Goal: Register for event/course

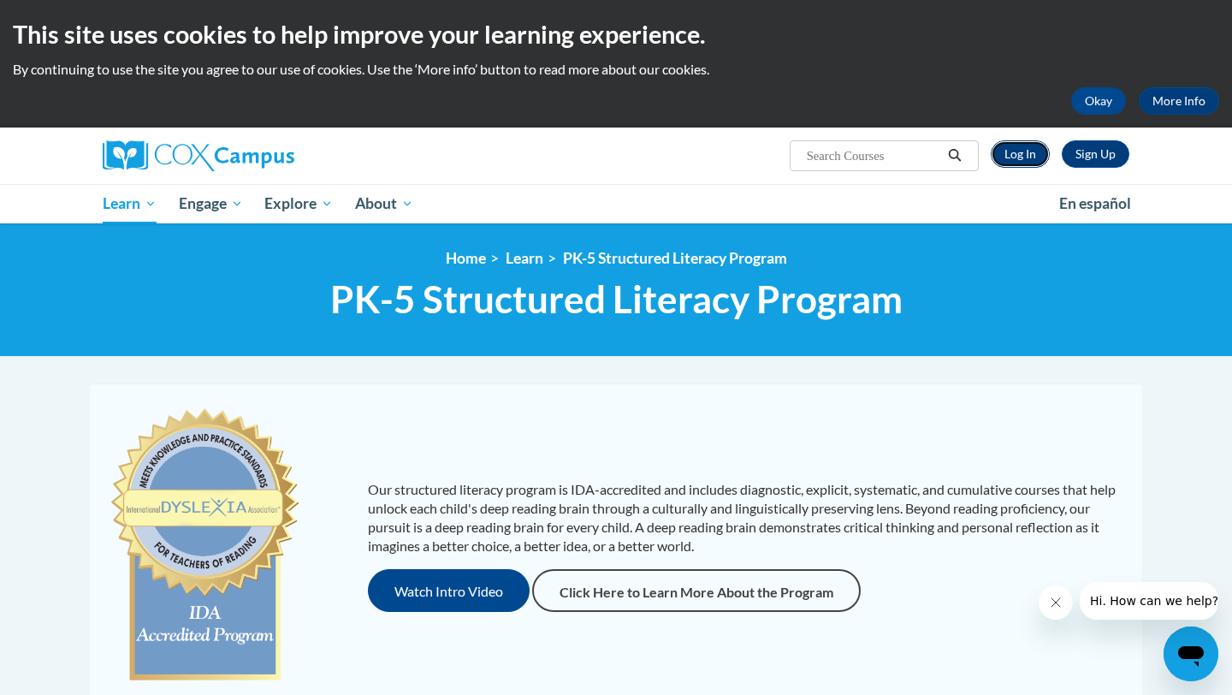
click at [1027, 149] on link "Log In" at bounding box center [1020, 153] width 59 height 27
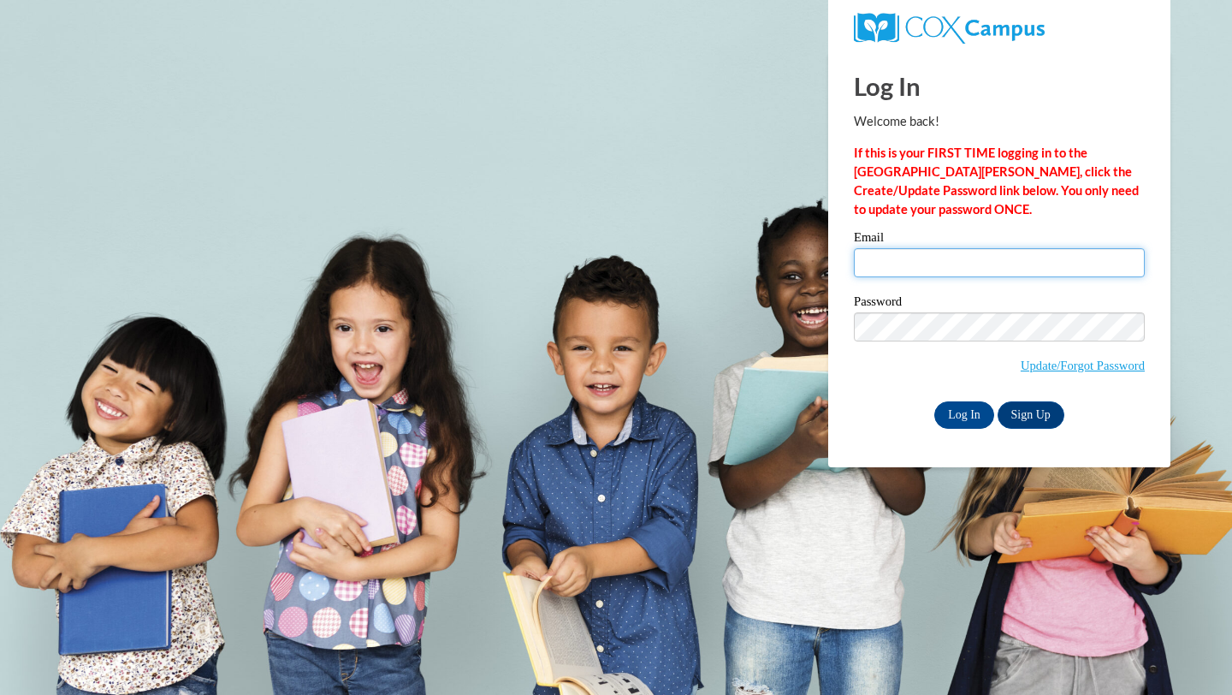
click at [985, 257] on input "Email" at bounding box center [999, 262] width 291 height 29
type input "mksneeringer@gmail.com"
click at [947, 421] on input "Log In" at bounding box center [965, 414] width 60 height 27
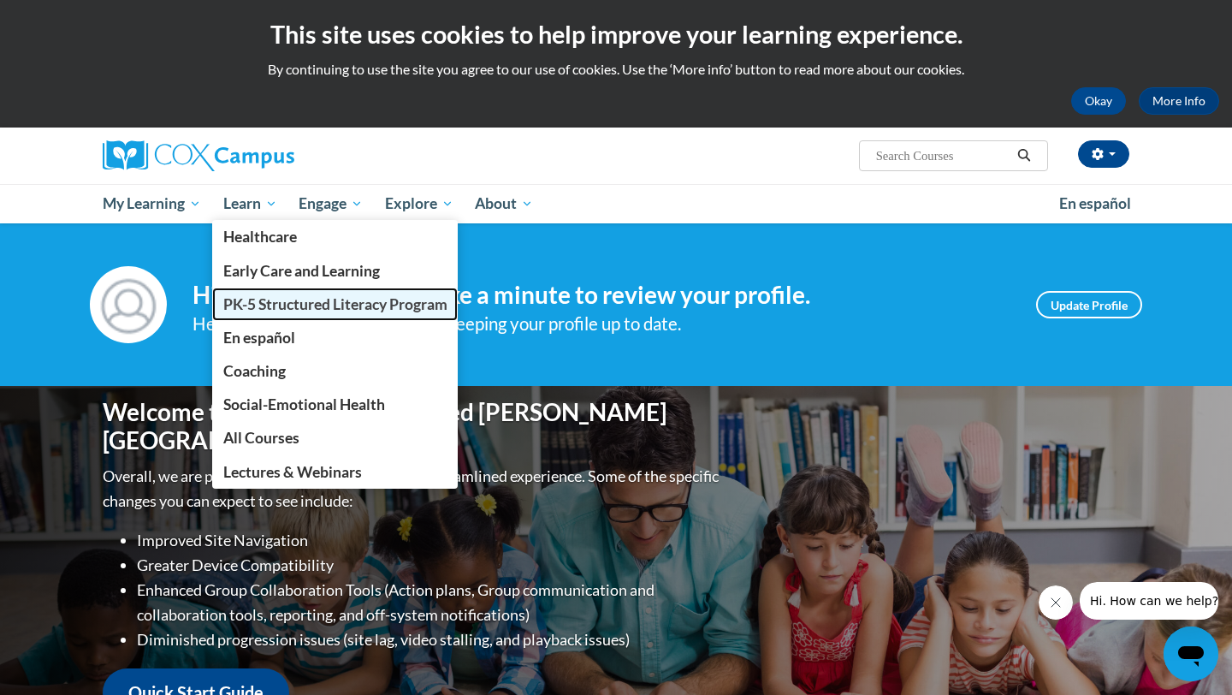
click at [307, 312] on span "PK-5 Structured Literacy Program" at bounding box center [335, 304] width 224 height 18
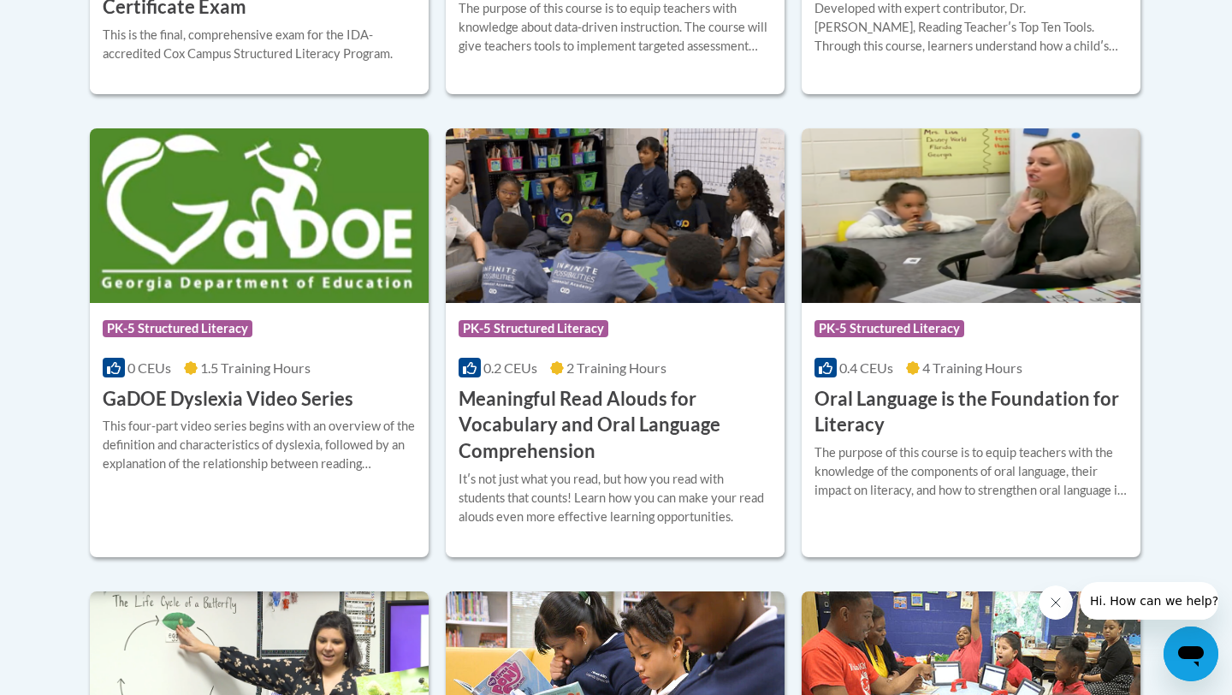
scroll to position [1196, 0]
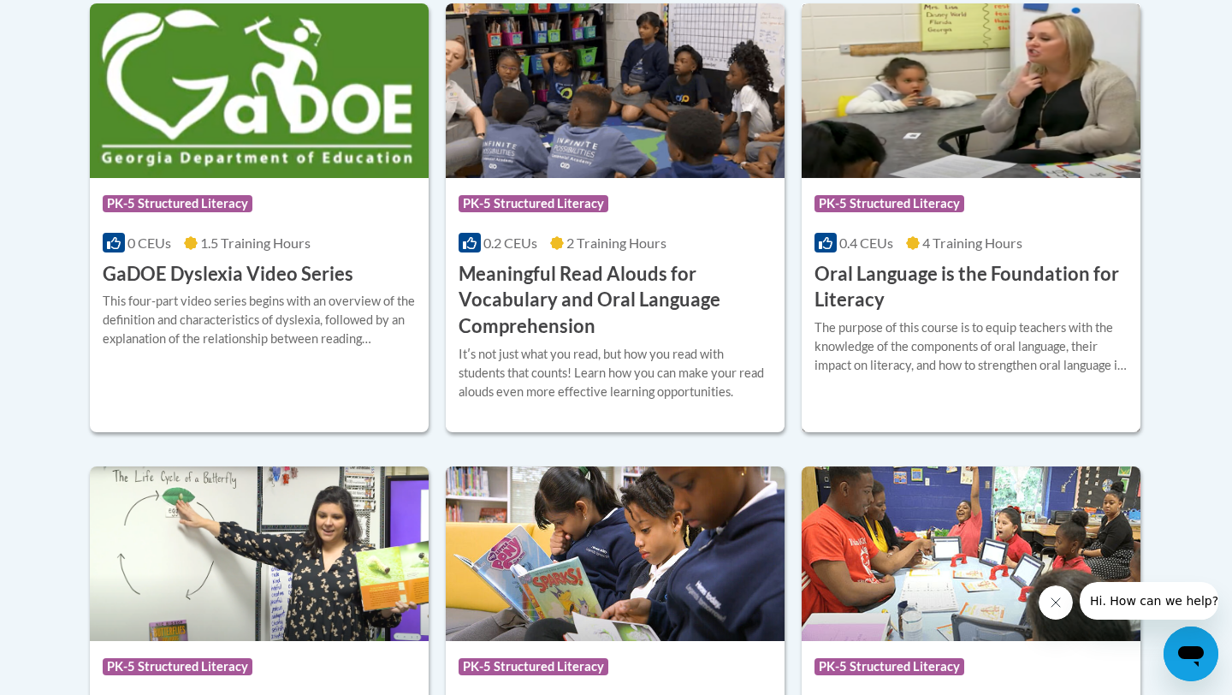
click at [999, 287] on h3 "Oral Language is the Foundation for Literacy" at bounding box center [971, 287] width 313 height 53
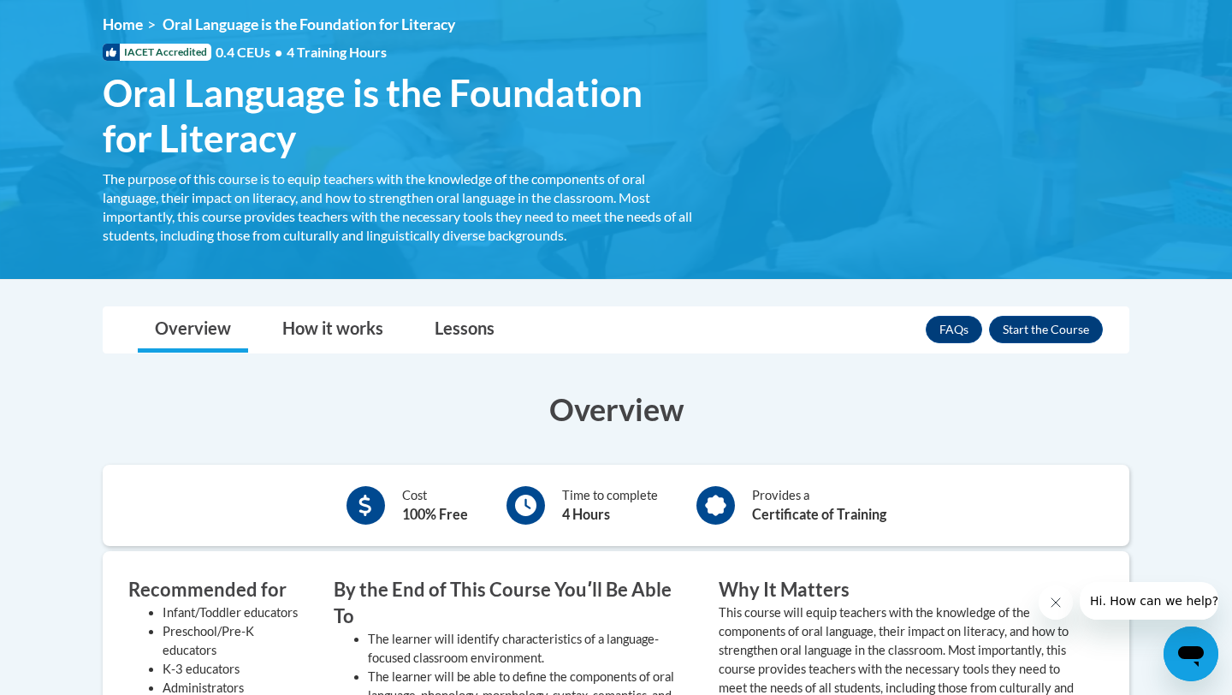
scroll to position [237, 0]
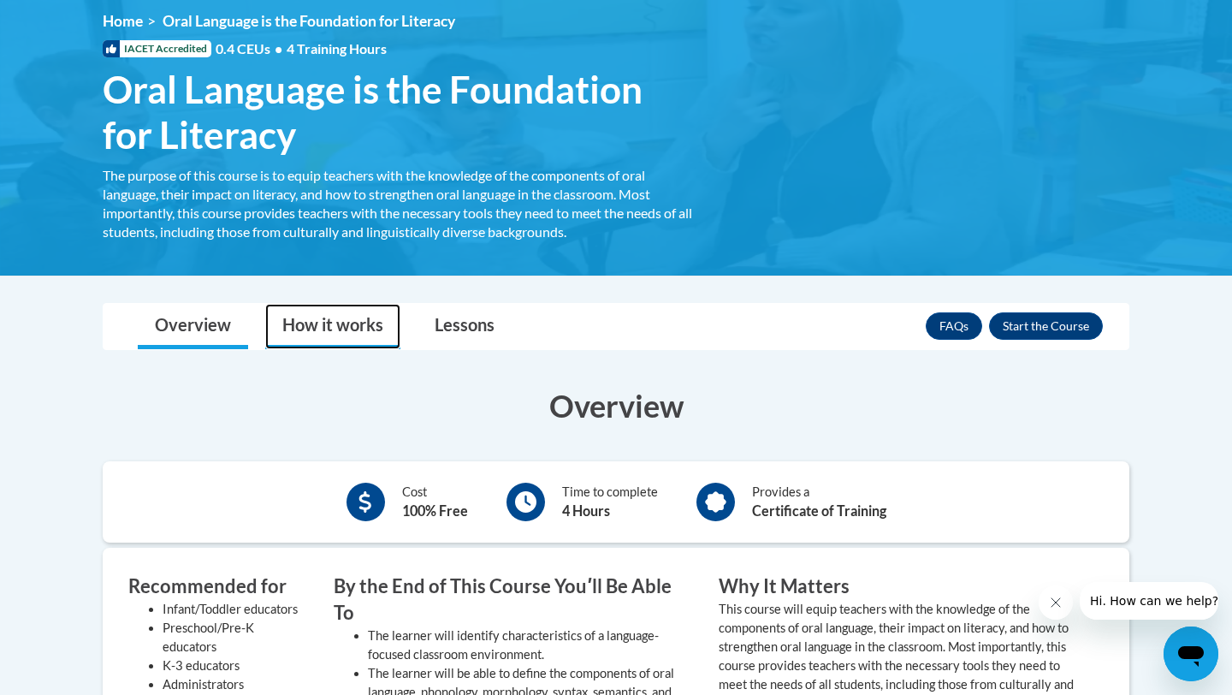
click at [317, 327] on link "How it works" at bounding box center [332, 326] width 135 height 45
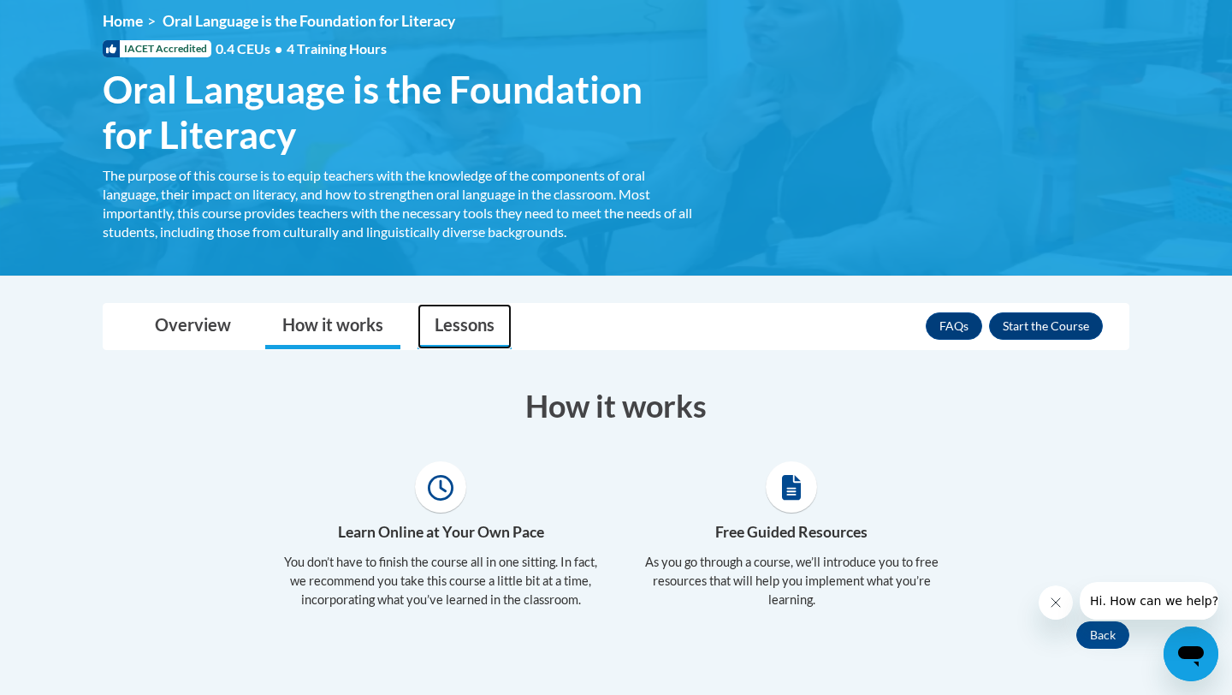
click at [425, 331] on link "Lessons" at bounding box center [465, 326] width 94 height 45
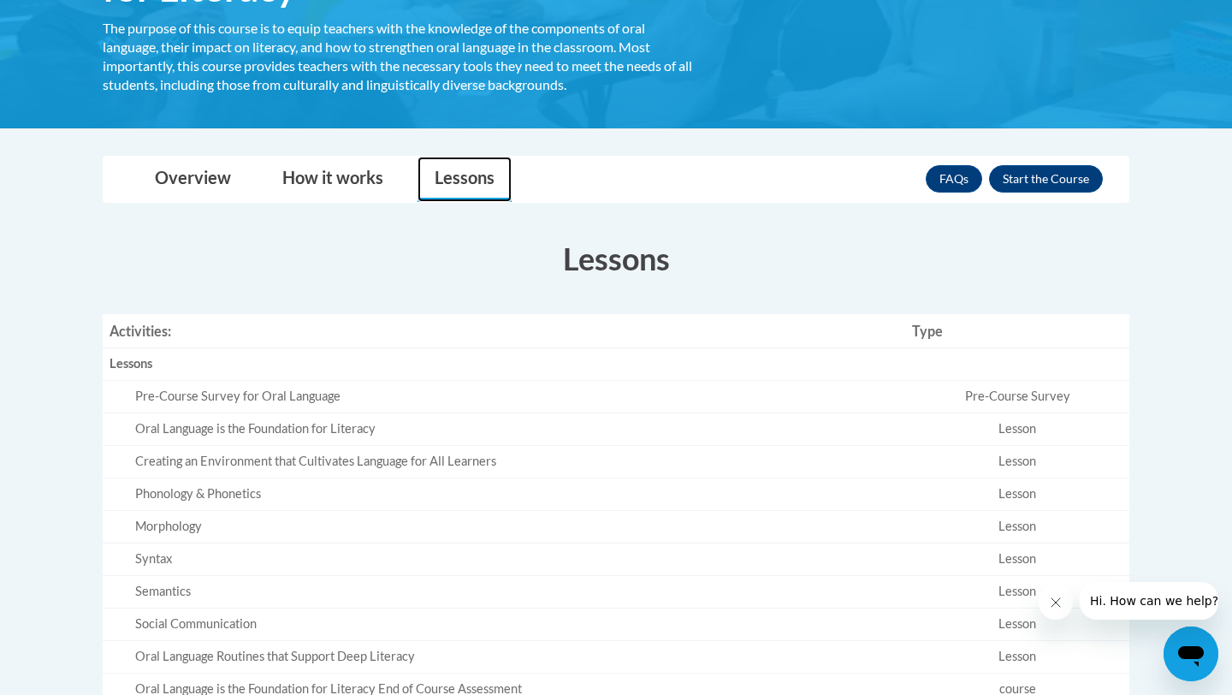
scroll to position [212, 0]
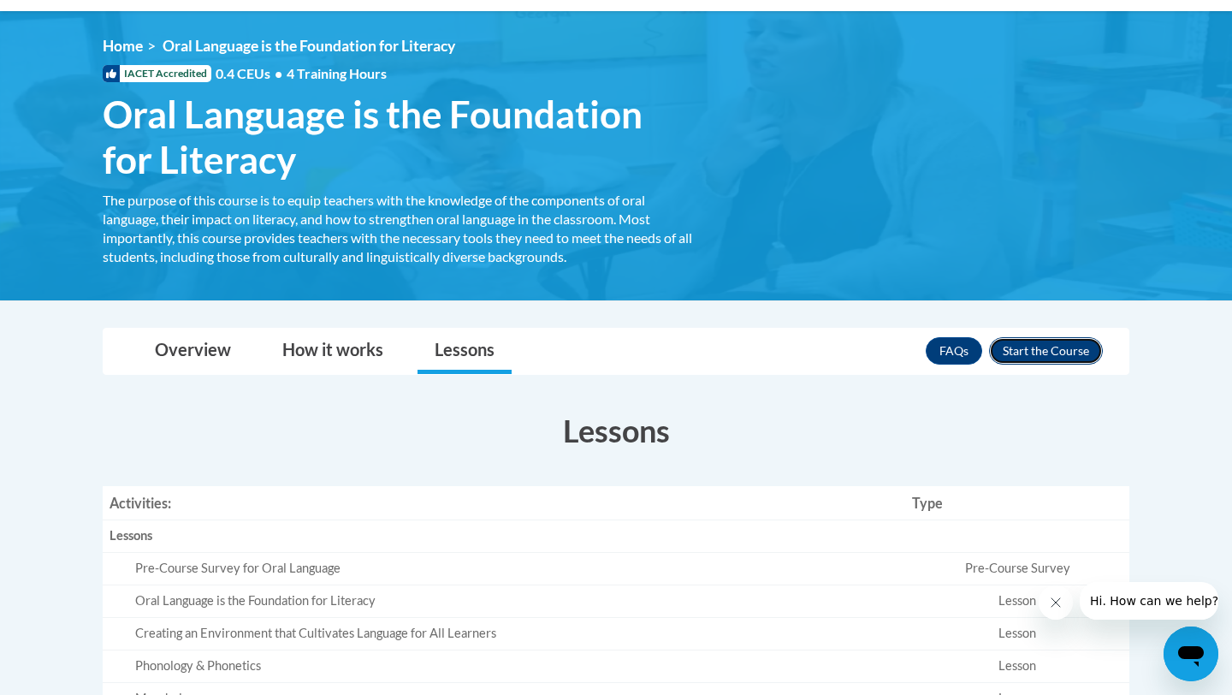
click at [1070, 353] on button "Enroll" at bounding box center [1046, 350] width 114 height 27
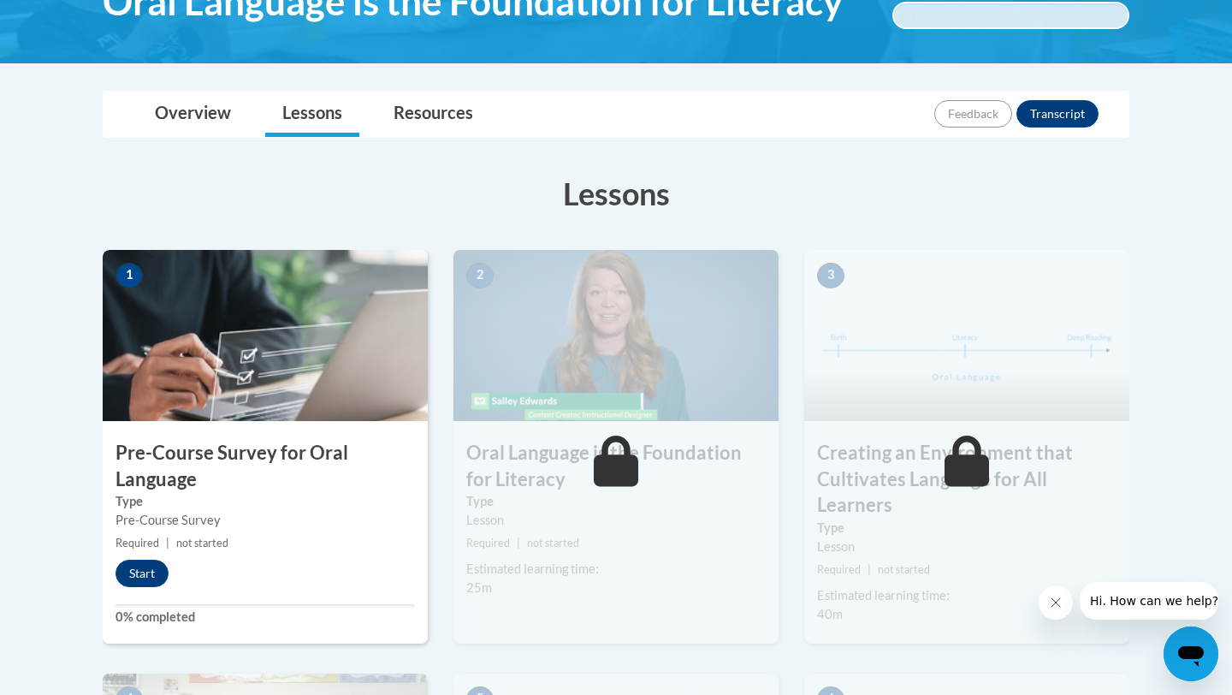
scroll to position [307, 0]
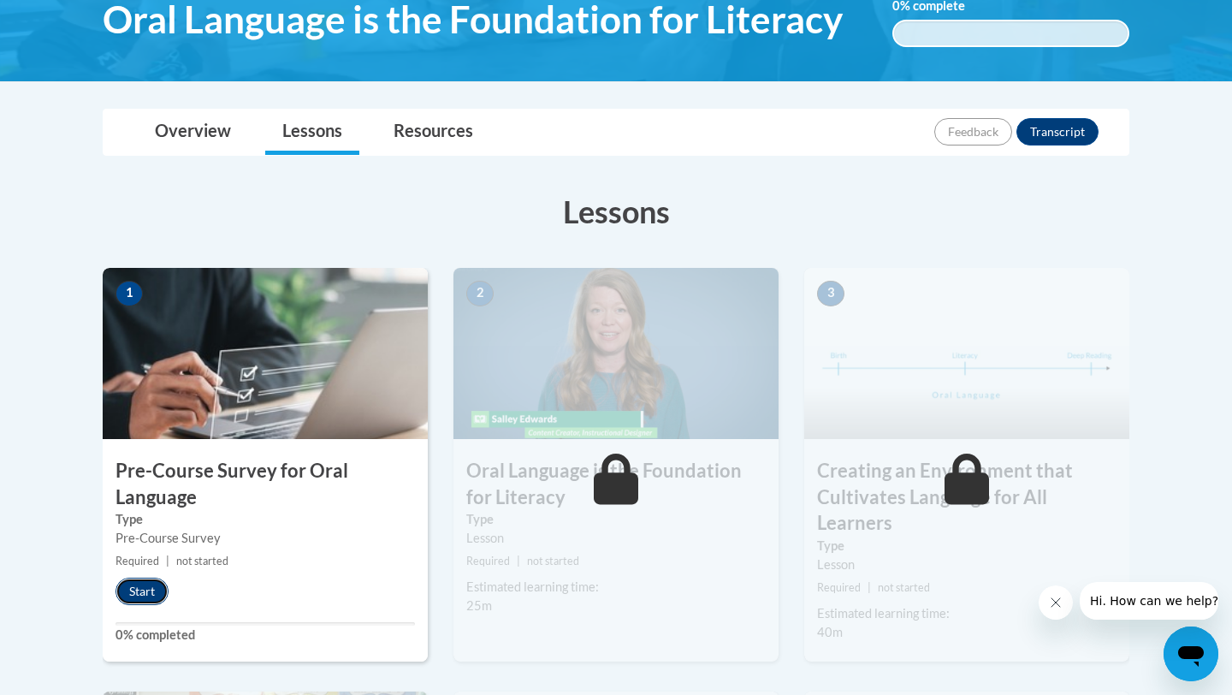
click at [147, 579] on button "Start" at bounding box center [142, 591] width 53 height 27
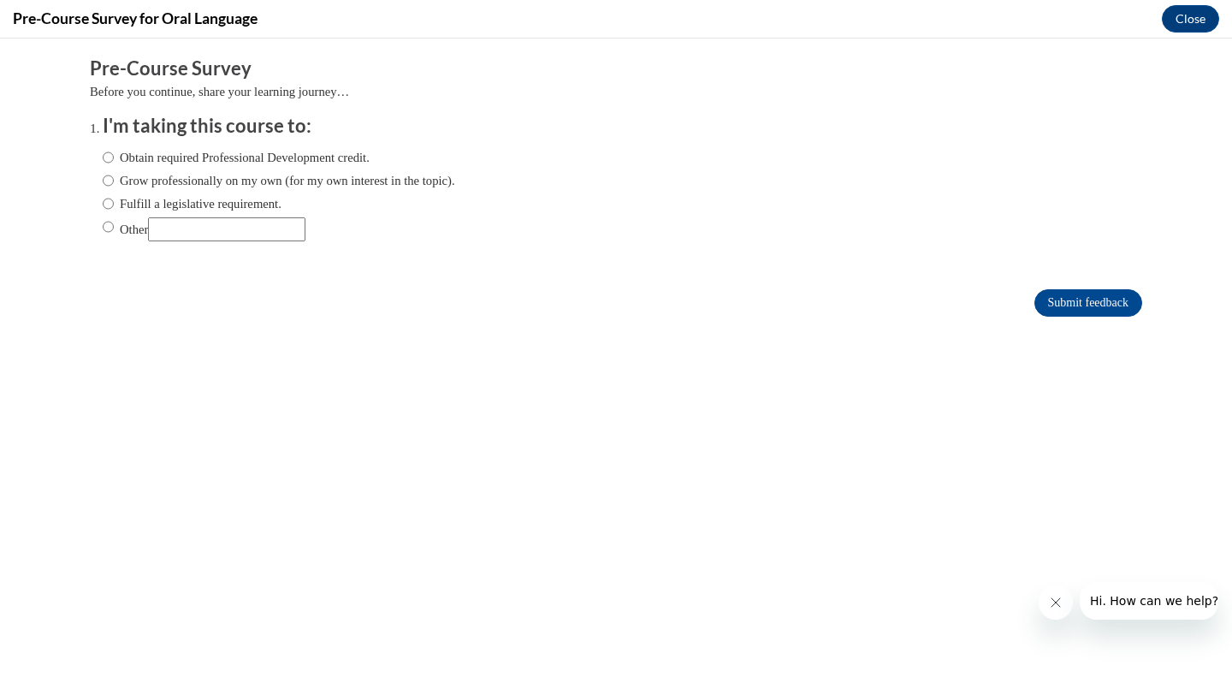
scroll to position [0, 0]
click at [223, 236] on input "Other" at bounding box center [226, 229] width 157 height 24
click at [113, 227] on input "Other" at bounding box center [108, 226] width 11 height 19
radio input "true"
click at [255, 235] on input "Other" at bounding box center [226, 229] width 157 height 24
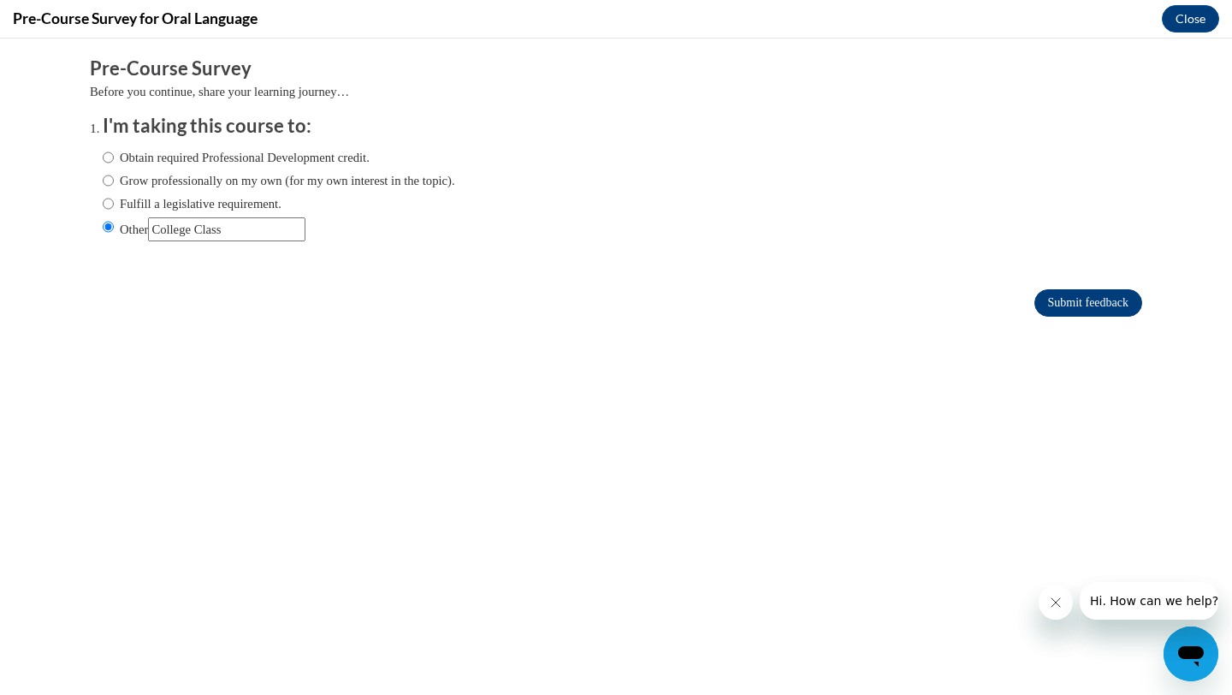
type input "College Class"
click at [1050, 301] on input "Submit feedback" at bounding box center [1089, 302] width 108 height 27
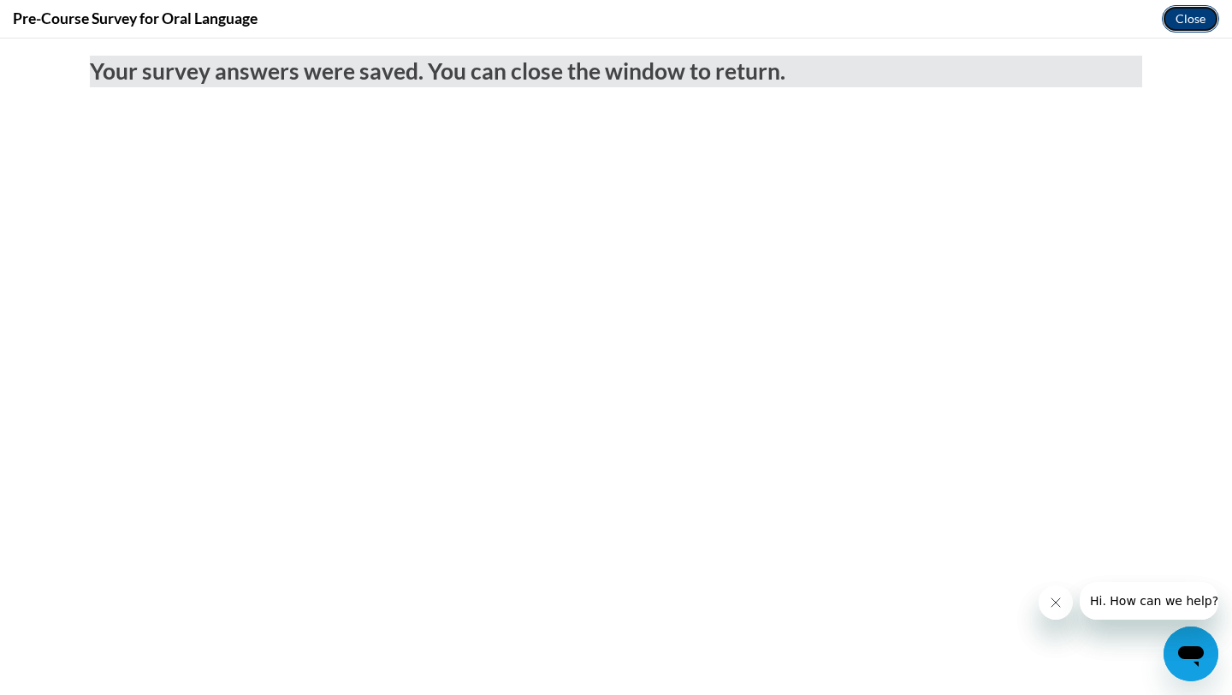
click at [1185, 16] on button "Close" at bounding box center [1190, 18] width 57 height 27
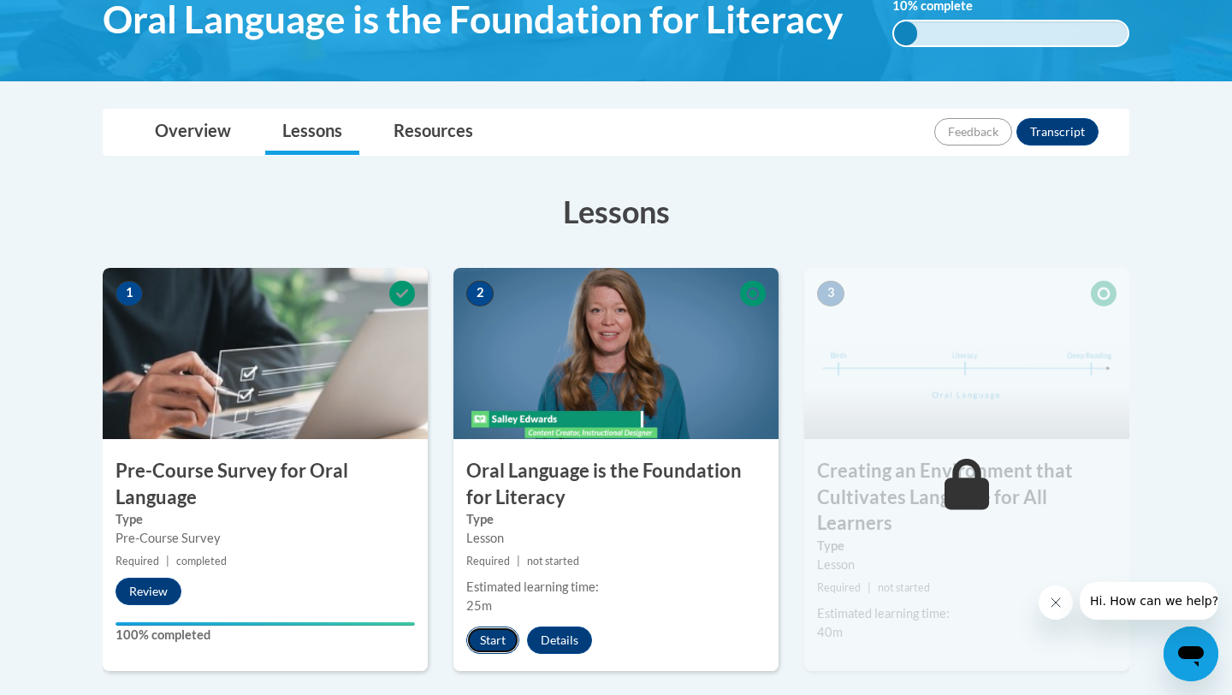
click at [496, 633] on button "Start" at bounding box center [492, 639] width 53 height 27
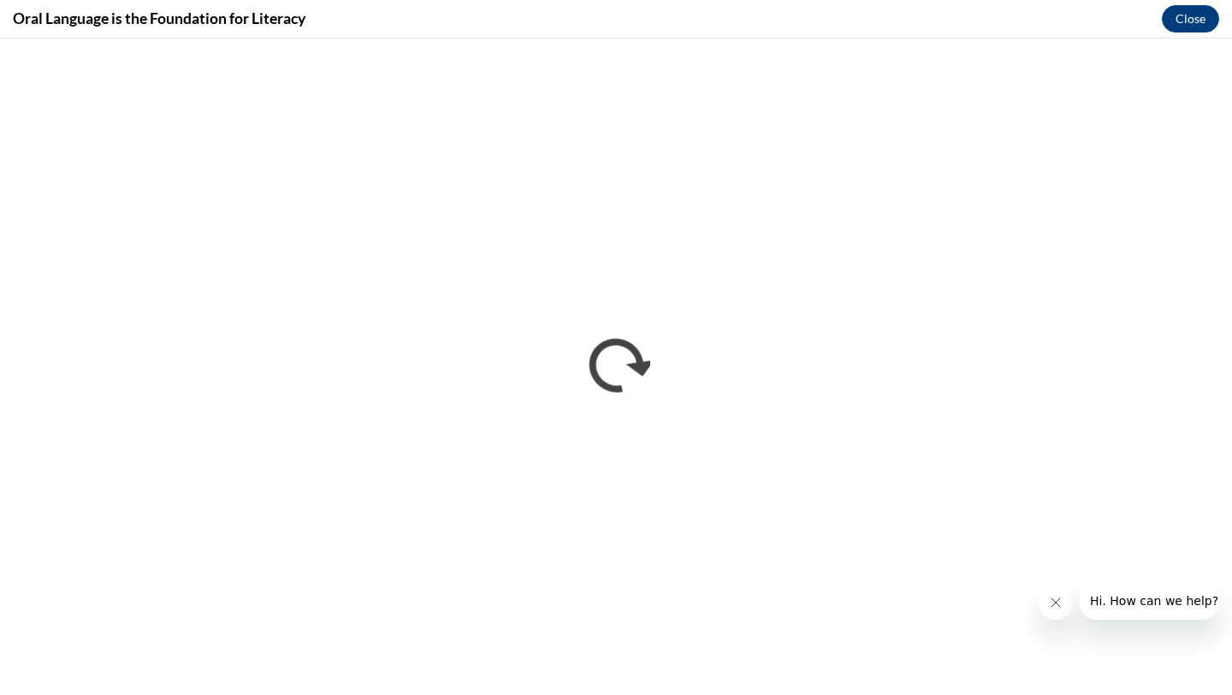
click at [1053, 605] on icon "Close message from company" at bounding box center [1056, 602] width 9 height 9
click at [1164, 626] on button "Open messaging window" at bounding box center [1191, 653] width 55 height 55
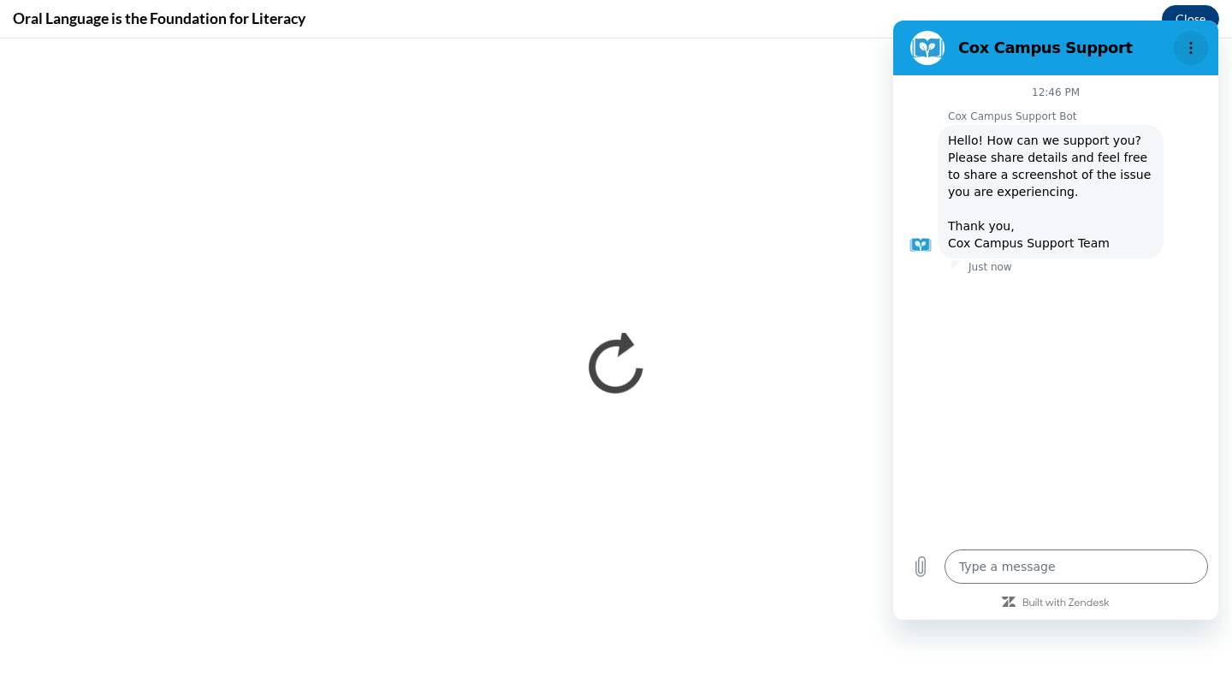
click at [1187, 50] on icon "Options menu" at bounding box center [1191, 48] width 14 height 14
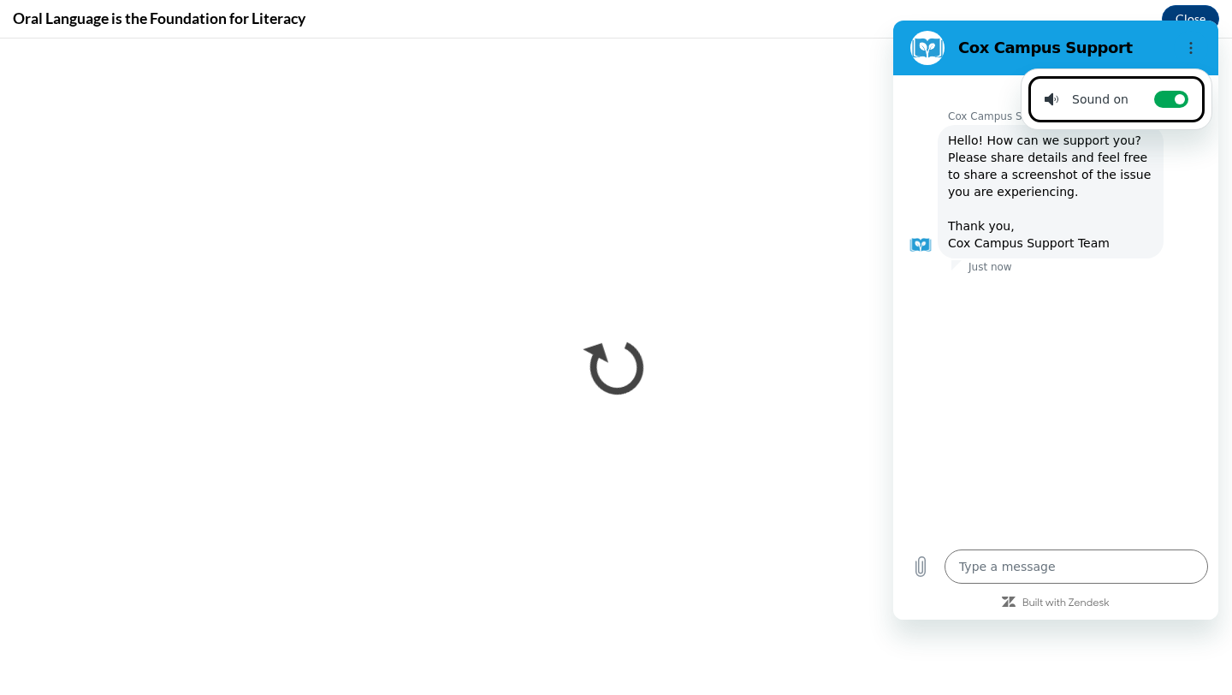
drag, startPoint x: 954, startPoint y: 434, endPoint x: 1199, endPoint y: 397, distance: 247.5
click at [1199, 397] on div "12:46 PM Cox Campus Support Bot Cox Campus Support Bot says: Hello! How can we …" at bounding box center [1055, 307] width 325 height 464
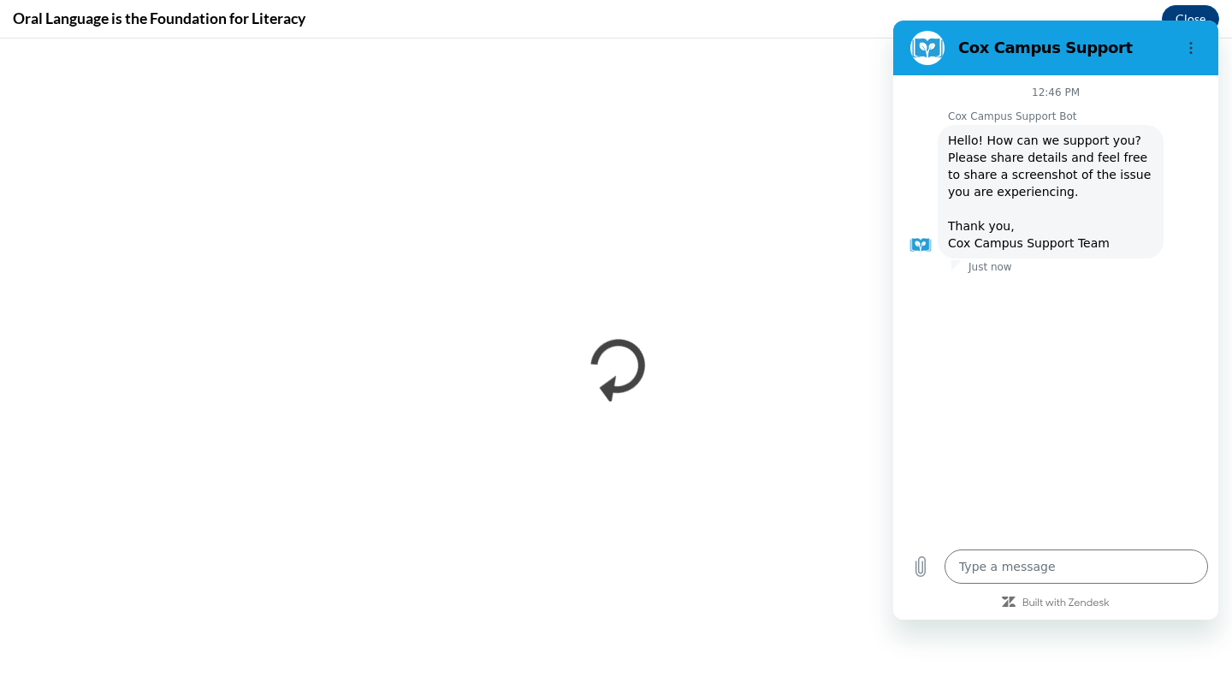
click at [925, 46] on figure at bounding box center [928, 48] width 34 height 34
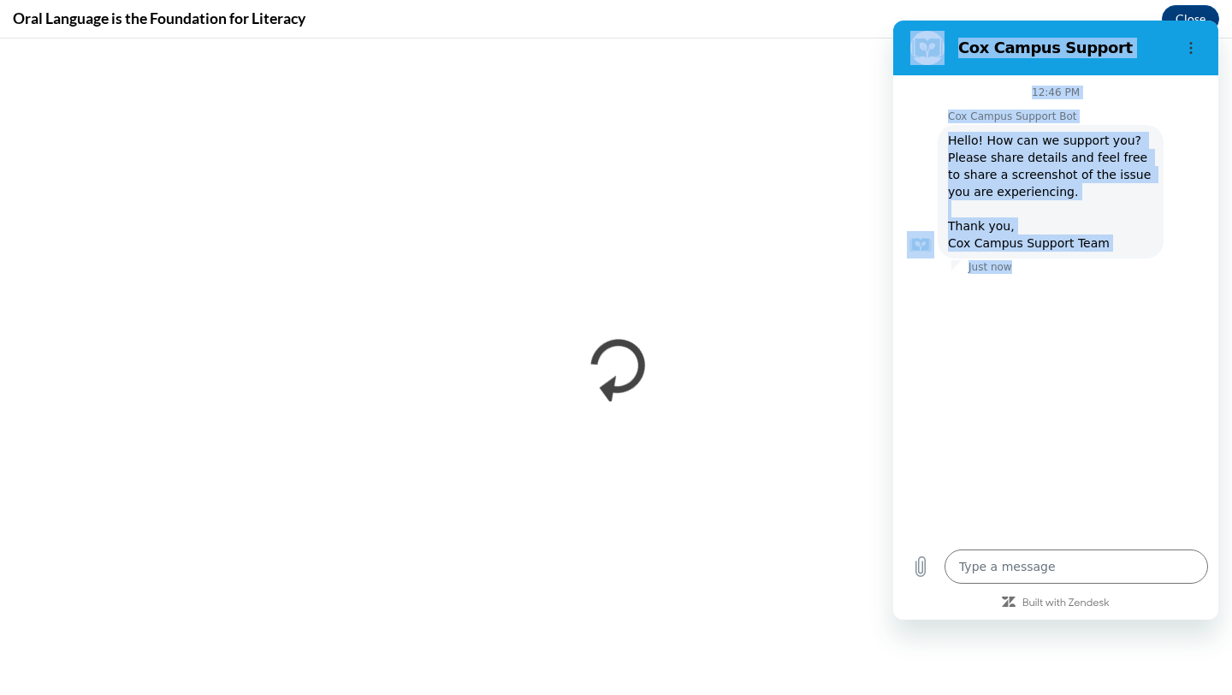
drag, startPoint x: 924, startPoint y: 46, endPoint x: 1035, endPoint y: 344, distance: 317.6
click at [1035, 344] on div "Cox Campus Support 12:46 PM Cox Campus Support Bot Cox Campus Support Bot says:…" at bounding box center [1055, 320] width 325 height 599
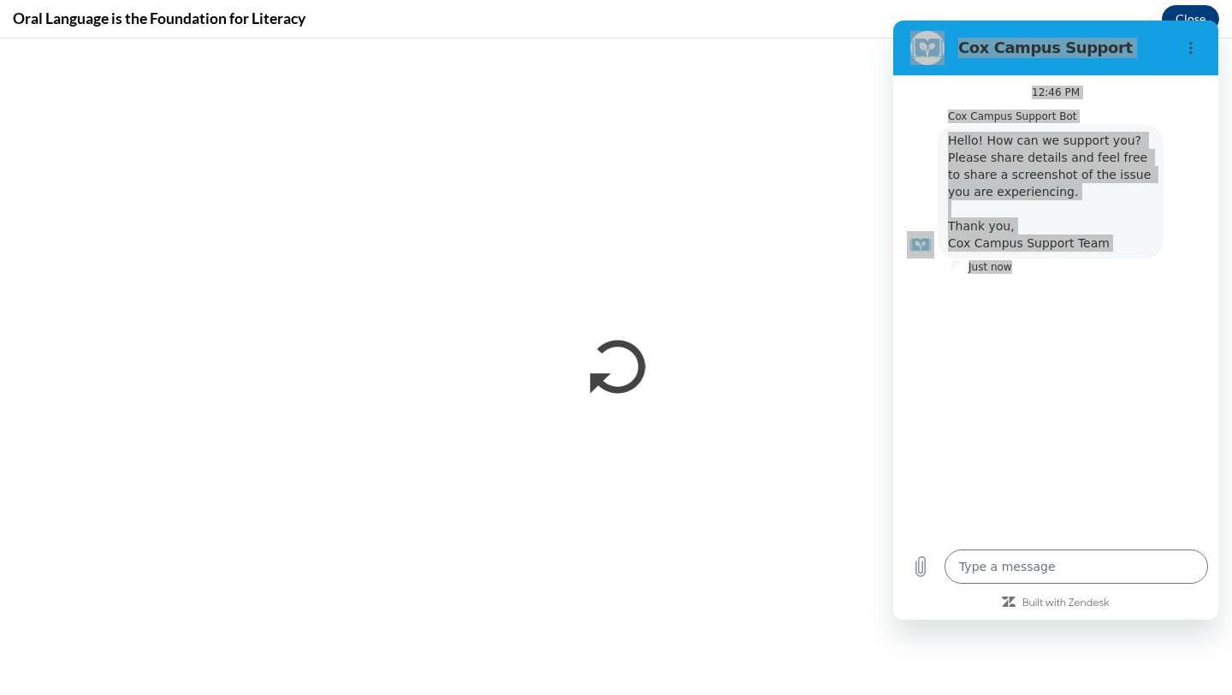
click at [793, 24] on div "Oral Language is the Foundation for Literacy Close" at bounding box center [616, 19] width 1232 height 39
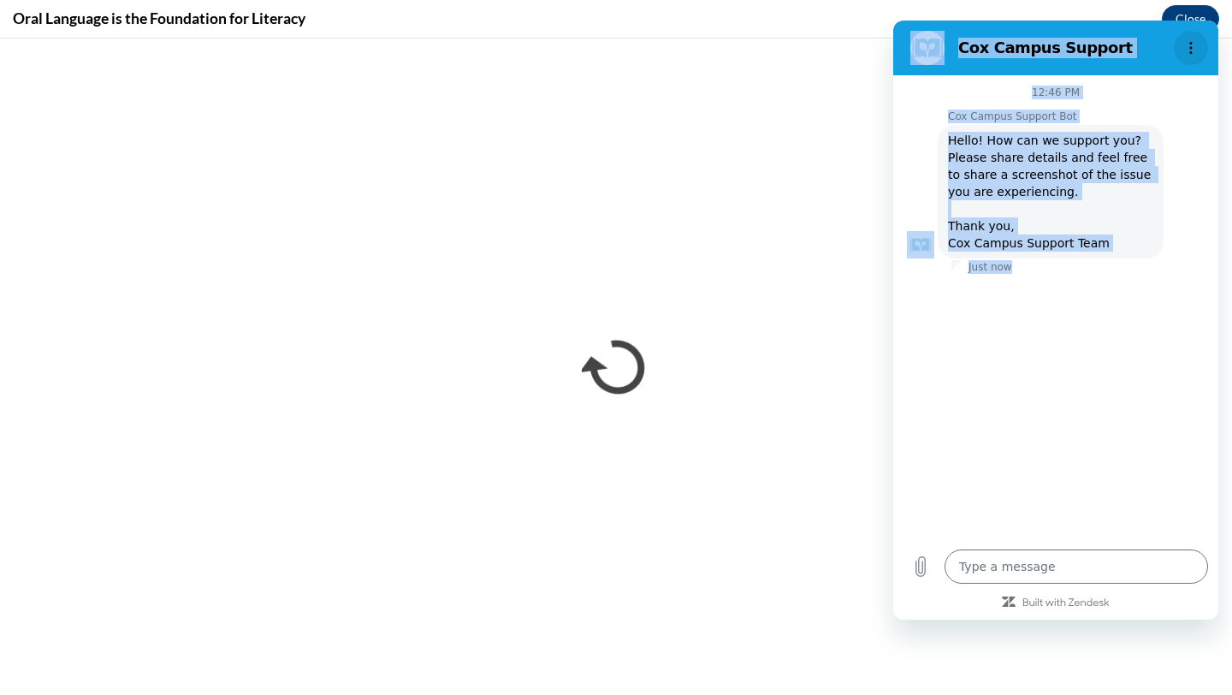
click at [1195, 36] on button "Options menu" at bounding box center [1191, 48] width 34 height 34
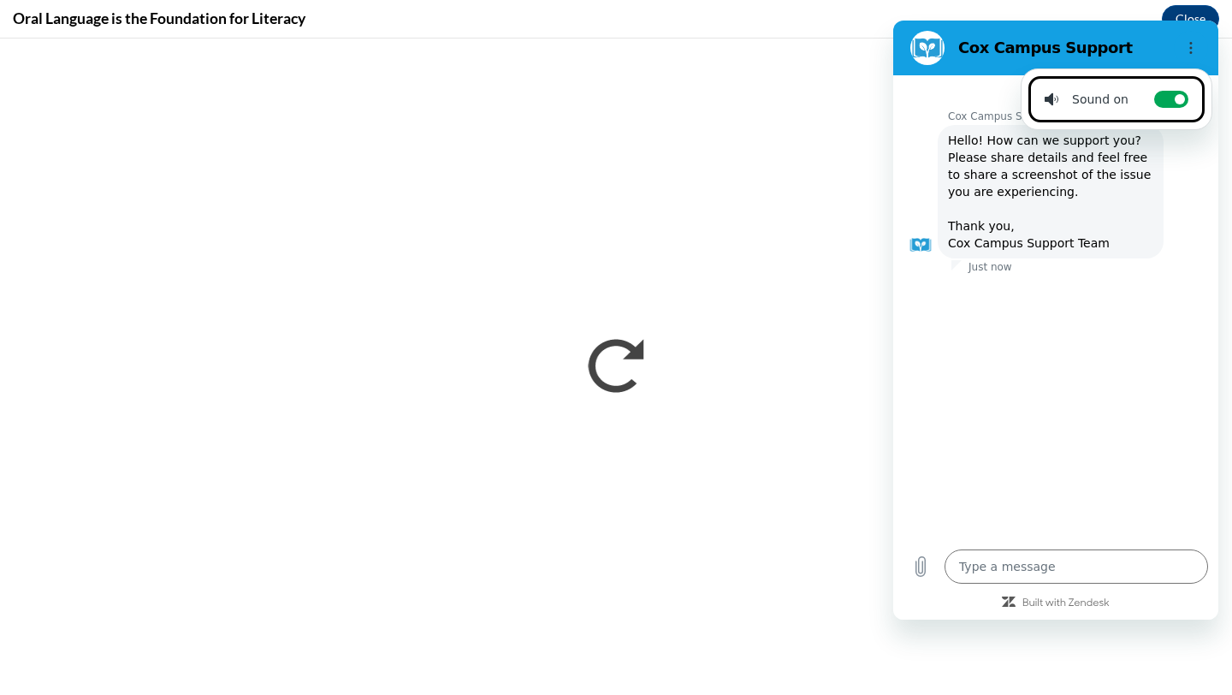
click at [1015, 595] on icon at bounding box center [1009, 601] width 14 height 15
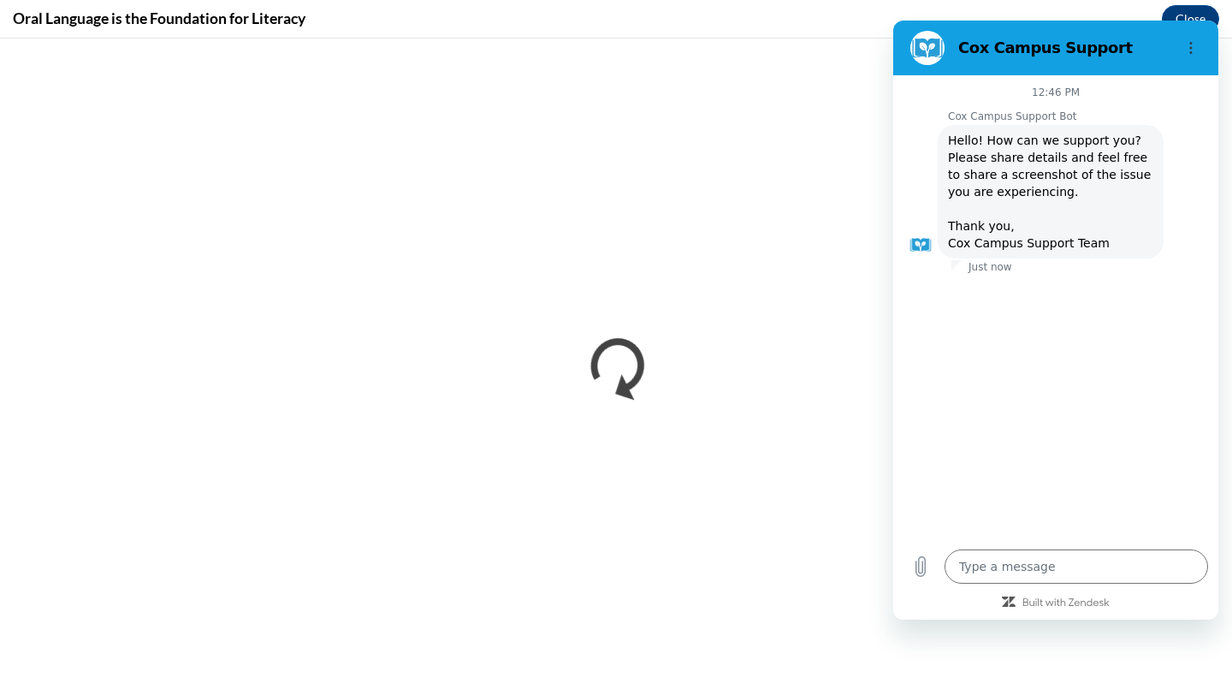
click at [1014, 605] on icon at bounding box center [1009, 602] width 14 height 10
drag, startPoint x: 907, startPoint y: 59, endPoint x: 1191, endPoint y: 15, distance: 287.5
click at [1191, 21] on html "Cox Campus Support 12:46 PM Cox Campus Support Bot Cox Campus Support Bot says:…" at bounding box center [1055, 320] width 325 height 599
click at [1028, 67] on section "Cox Campus Support" at bounding box center [1055, 48] width 325 height 55
click at [1028, 54] on h2 "Cox Campus Support" at bounding box center [1063, 48] width 209 height 21
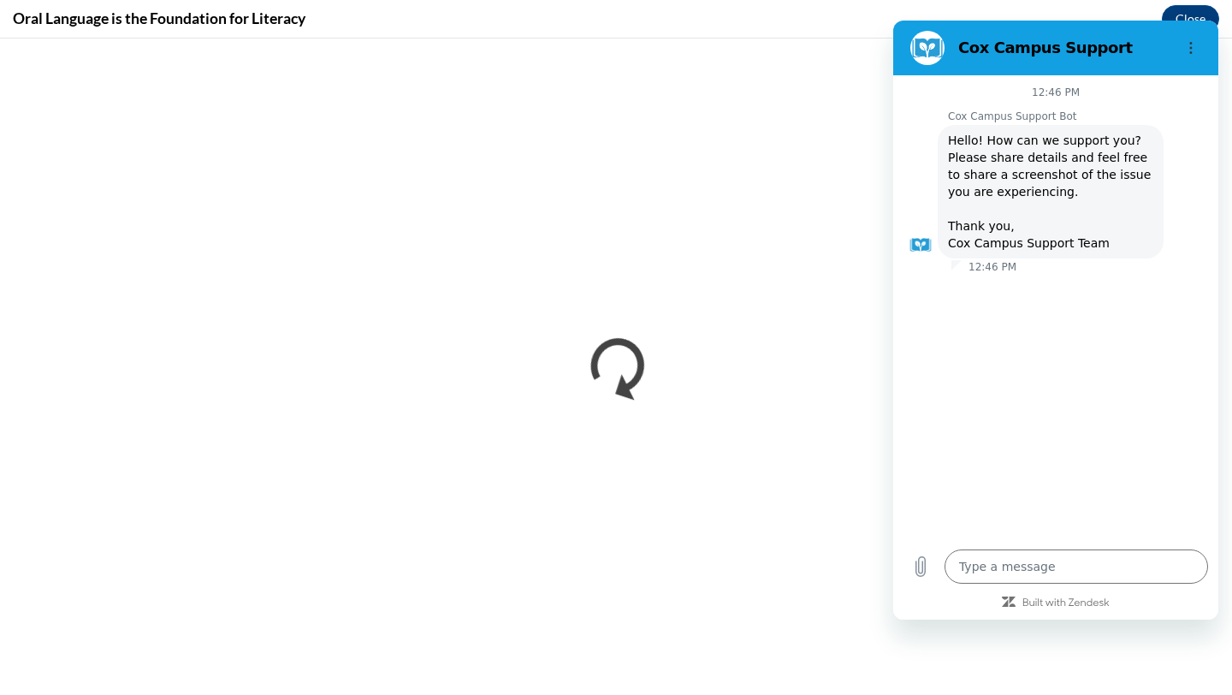
click at [941, 36] on figure at bounding box center [928, 48] width 34 height 34
click at [932, 43] on figure at bounding box center [928, 48] width 34 height 34
click at [1012, 597] on icon at bounding box center [1009, 602] width 14 height 10
click at [1030, 566] on textarea at bounding box center [1077, 566] width 264 height 34
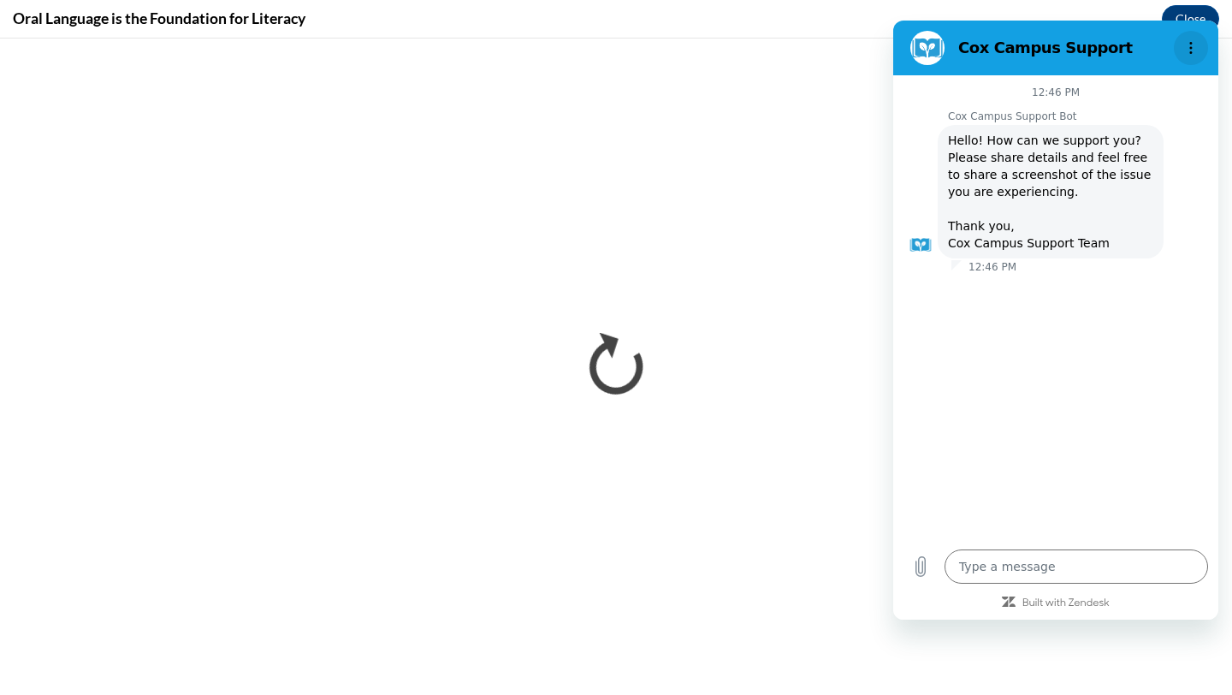
click at [1192, 39] on button "Options menu" at bounding box center [1191, 48] width 34 height 34
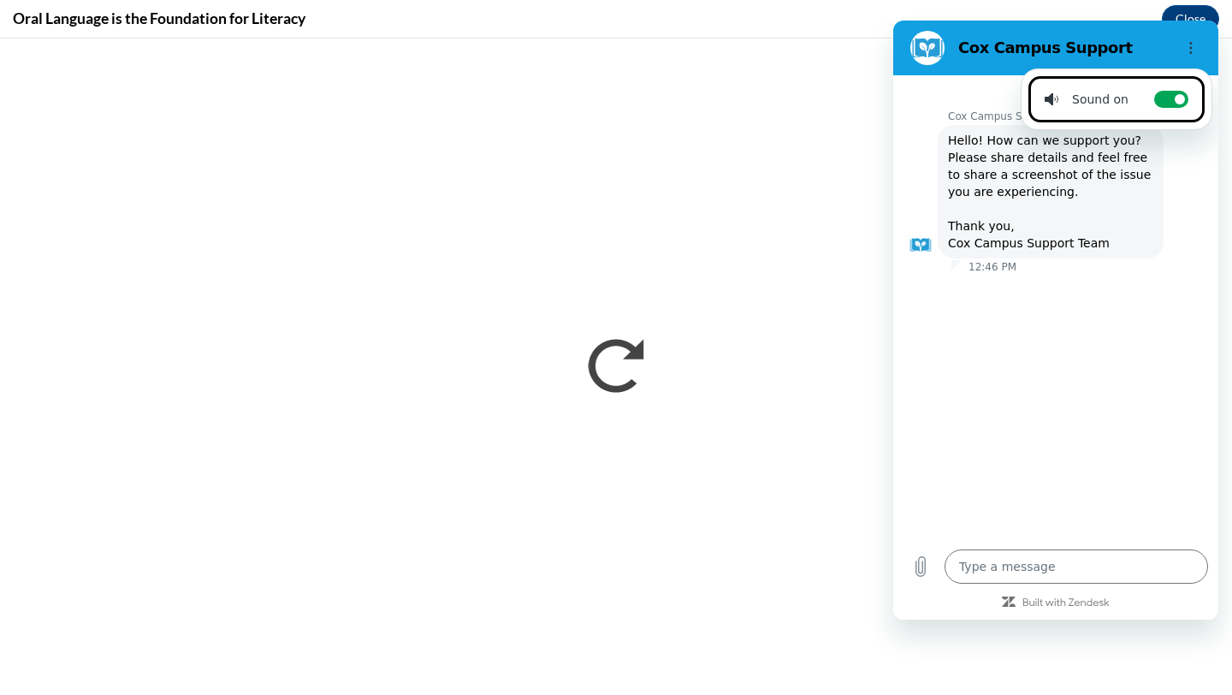
click at [1134, 274] on div at bounding box center [1055, 275] width 325 height 3
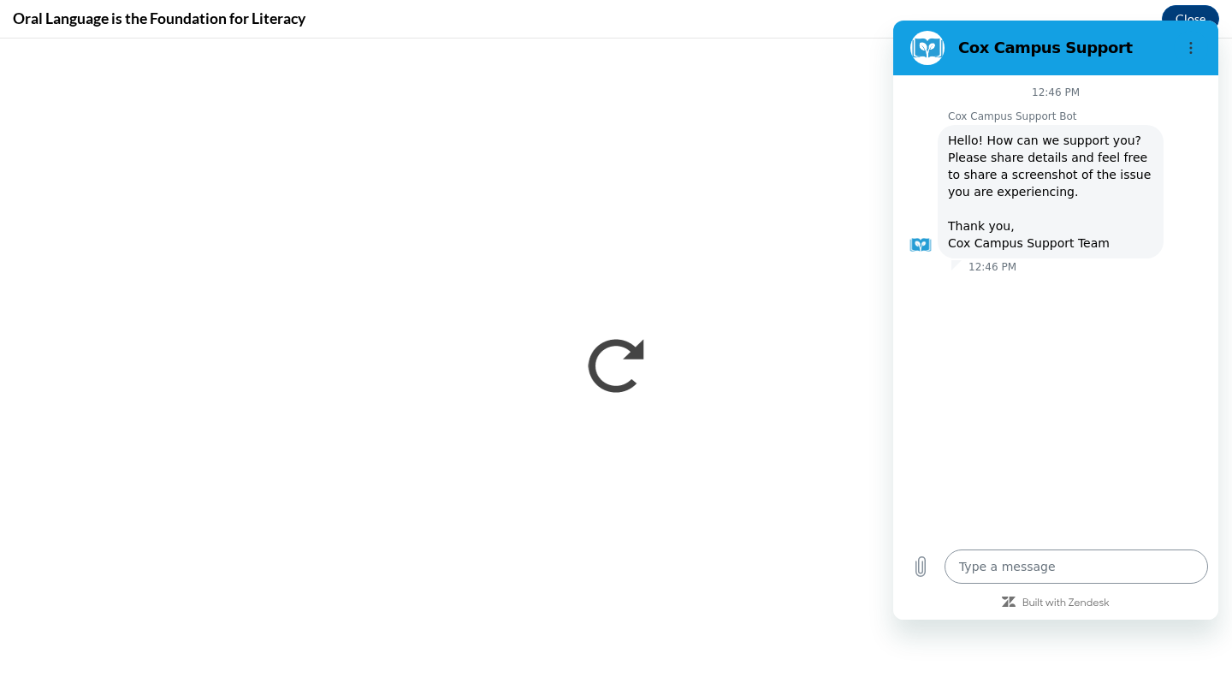
click at [1046, 558] on textarea at bounding box center [1077, 566] width 264 height 34
type textarea "n"
type textarea "x"
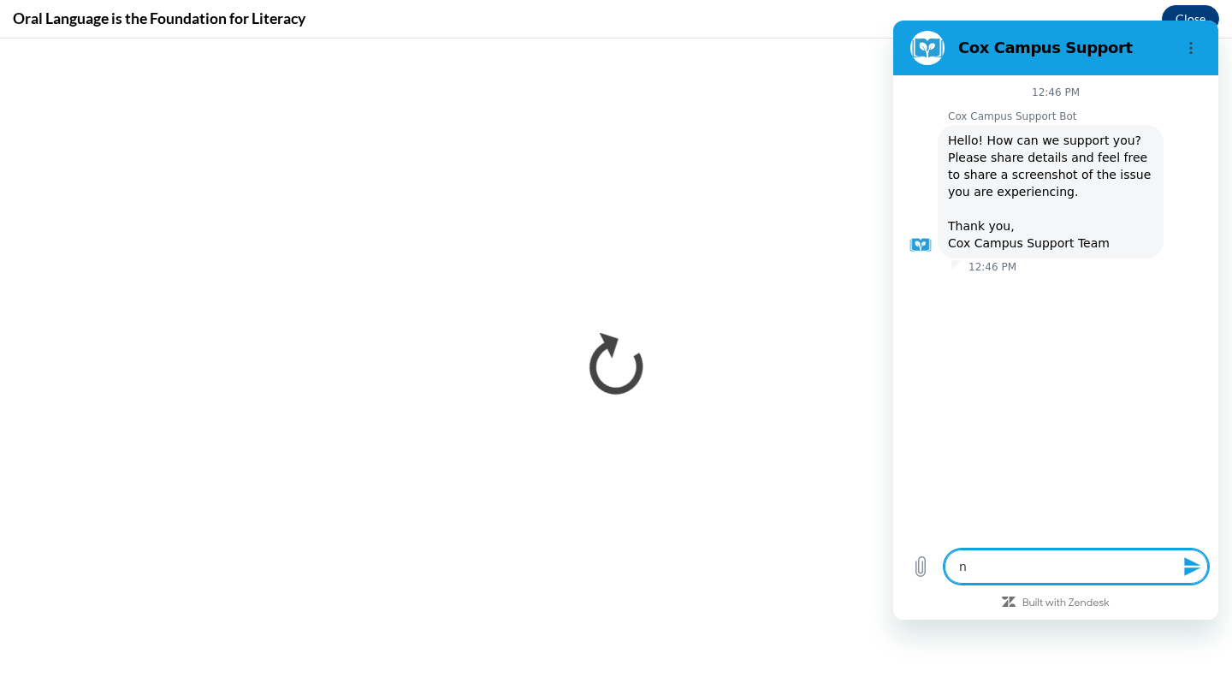
type textarea "no"
type textarea "x"
type textarea "not"
type textarea "x"
type textarea "noth"
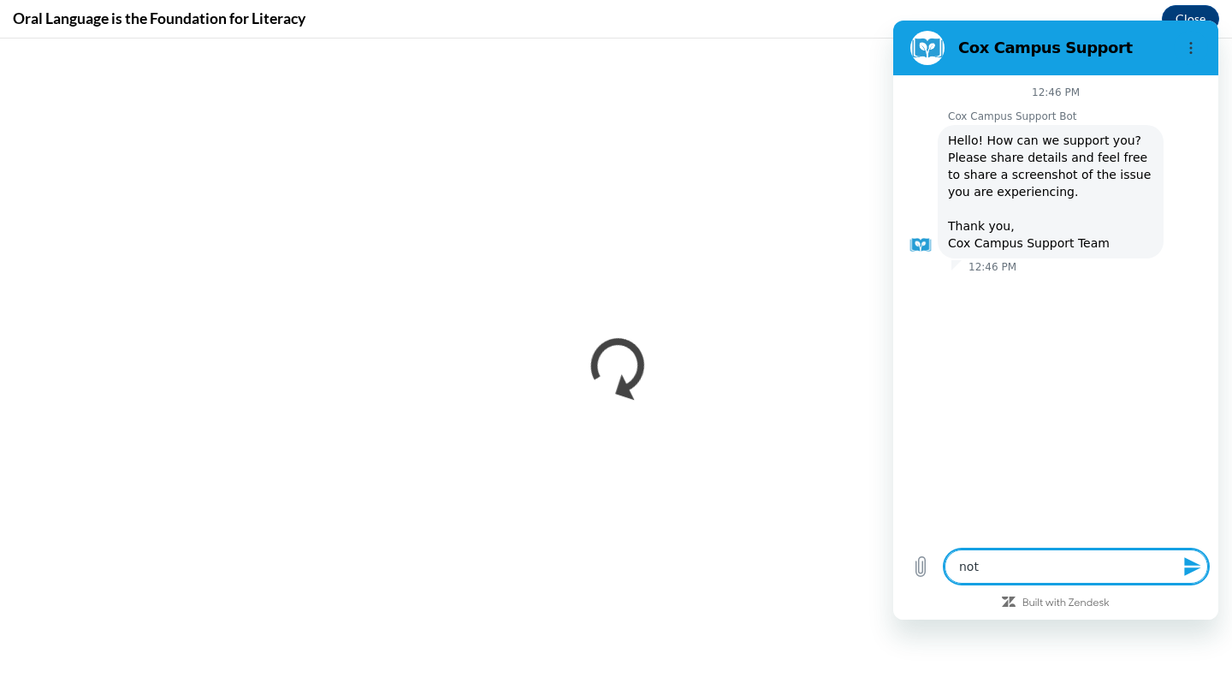
type textarea "x"
type textarea "nothi"
type textarea "x"
type textarea "nothin"
type textarea "x"
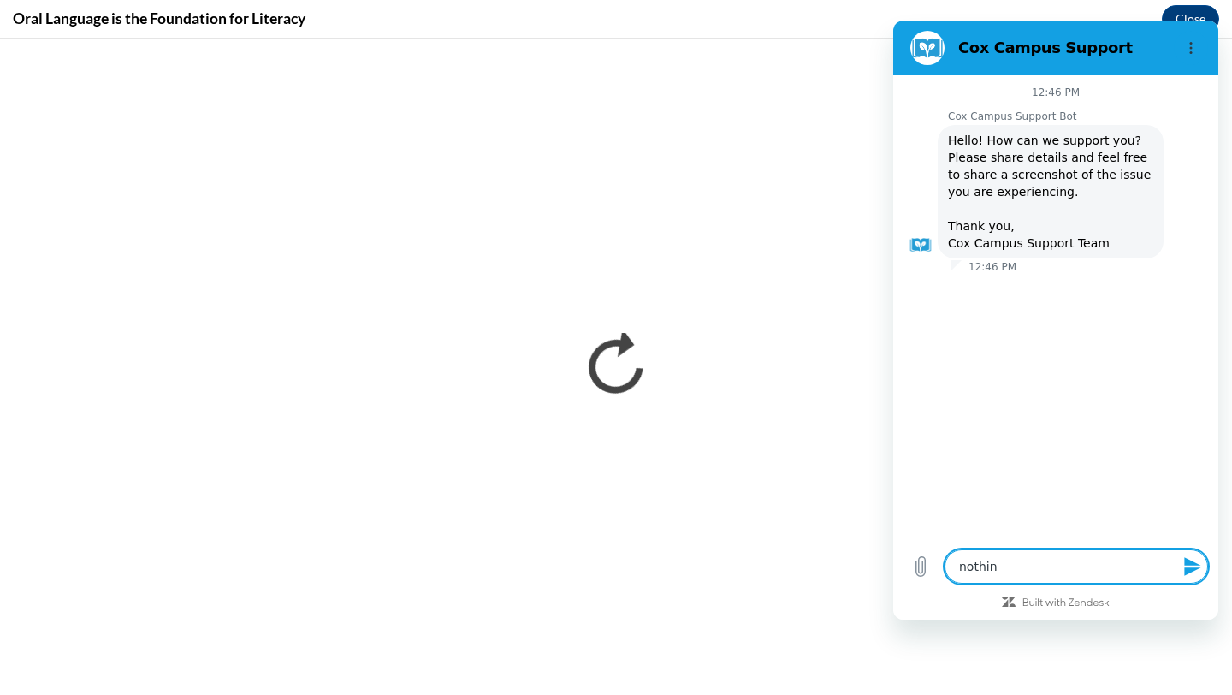
type textarea "nothing"
type textarea "x"
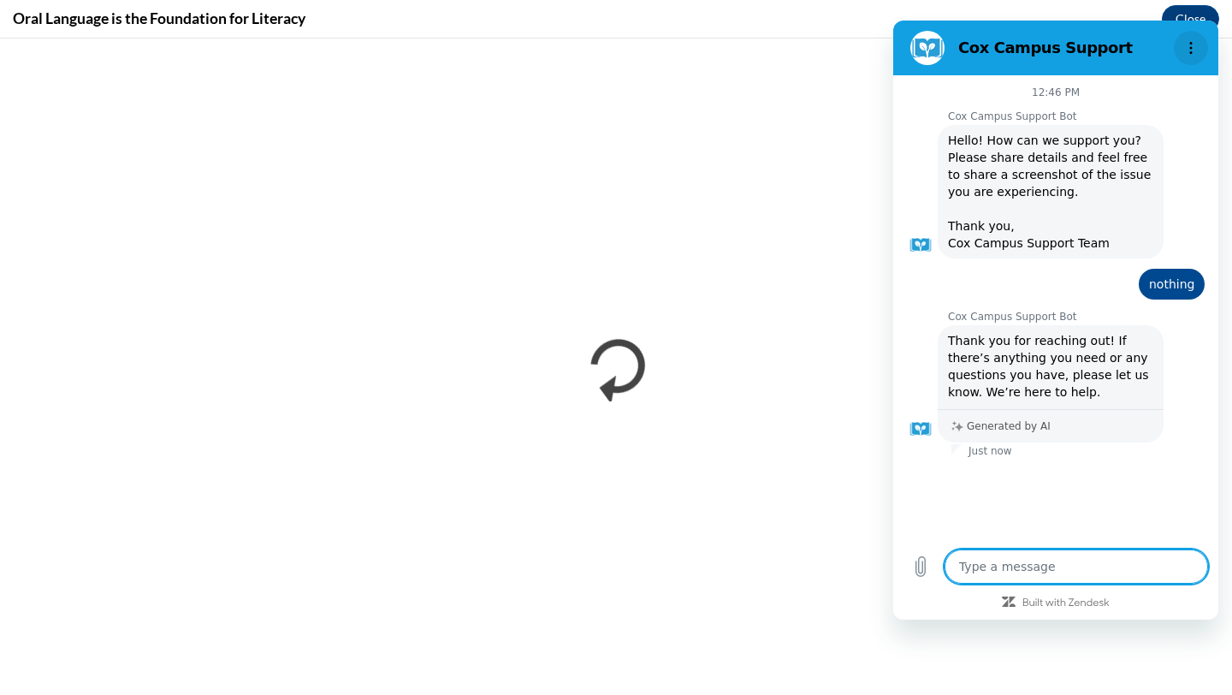
click at [1200, 39] on button "Options menu" at bounding box center [1191, 48] width 34 height 34
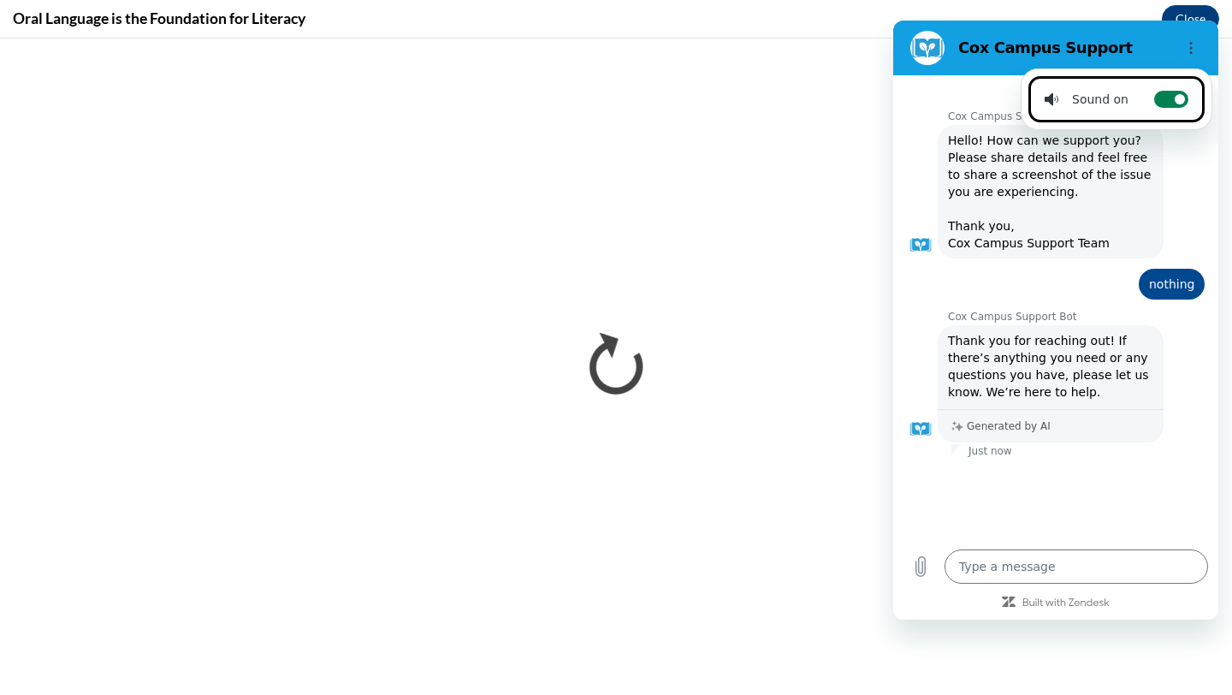
click at [1175, 98] on circle at bounding box center [1180, 99] width 10 height 10
click at [1172, 98] on input "Toggle sound notifications" at bounding box center [1172, 99] width 34 height 17
checkbox input "false"
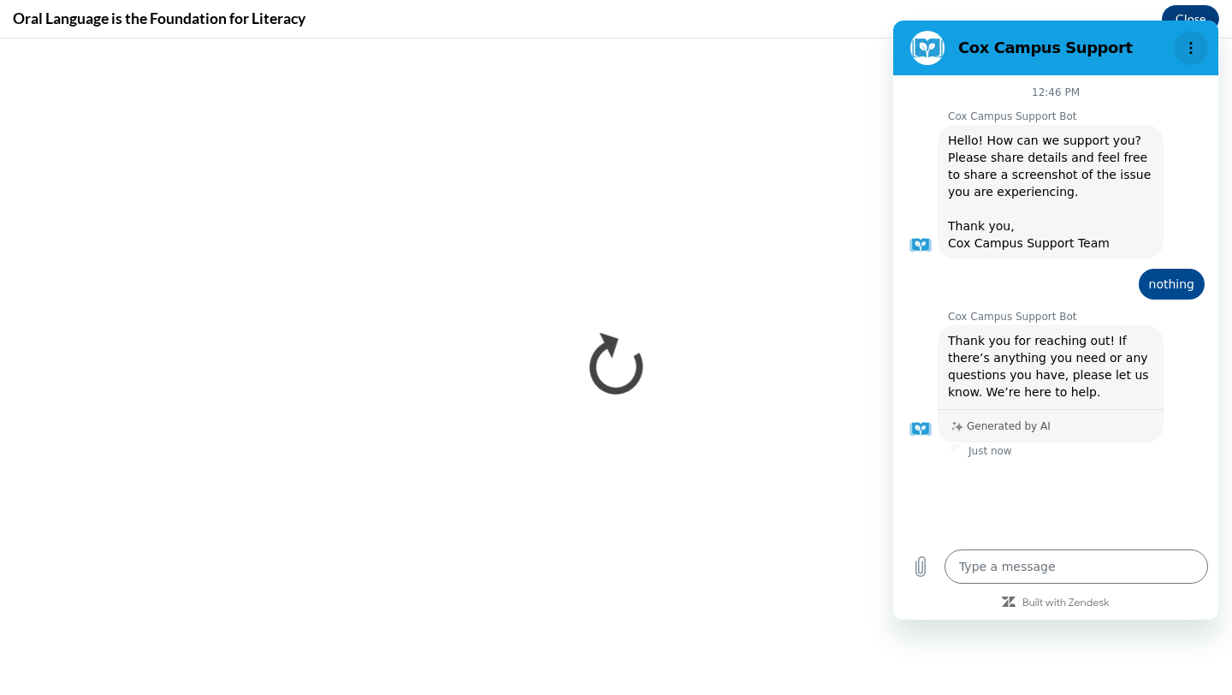
click at [1200, 37] on button "Options menu" at bounding box center [1191, 48] width 34 height 34
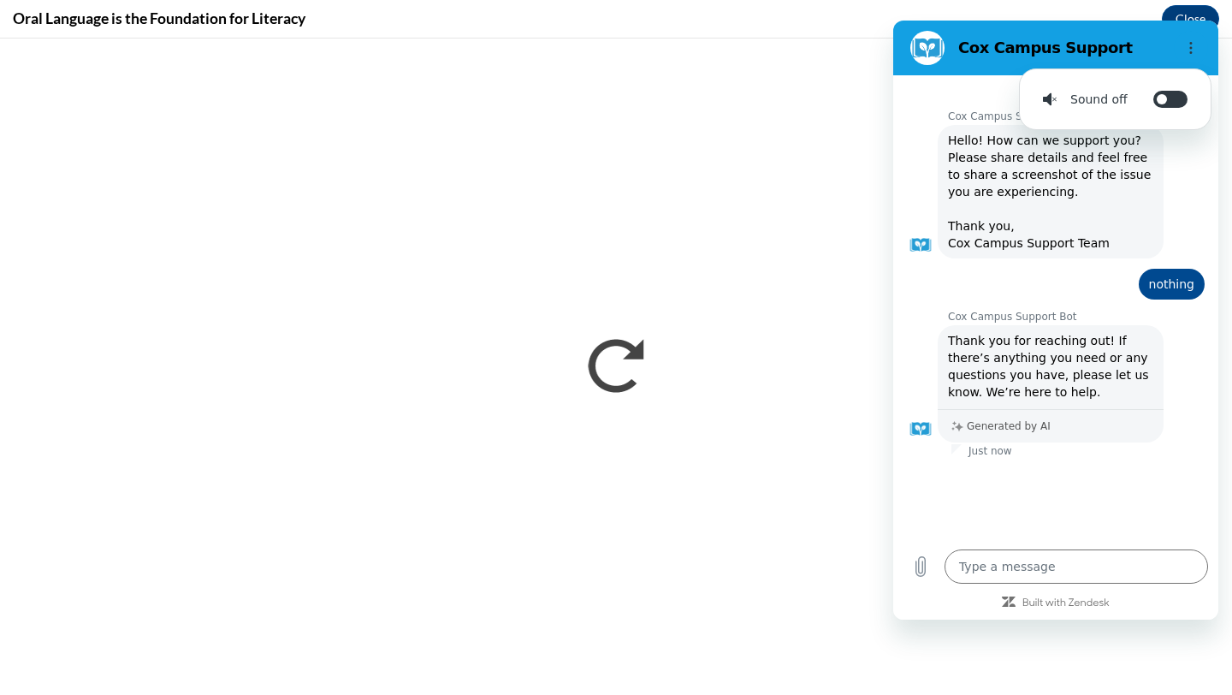
click at [982, 56] on h2 "Cox Campus Support" at bounding box center [1063, 48] width 209 height 21
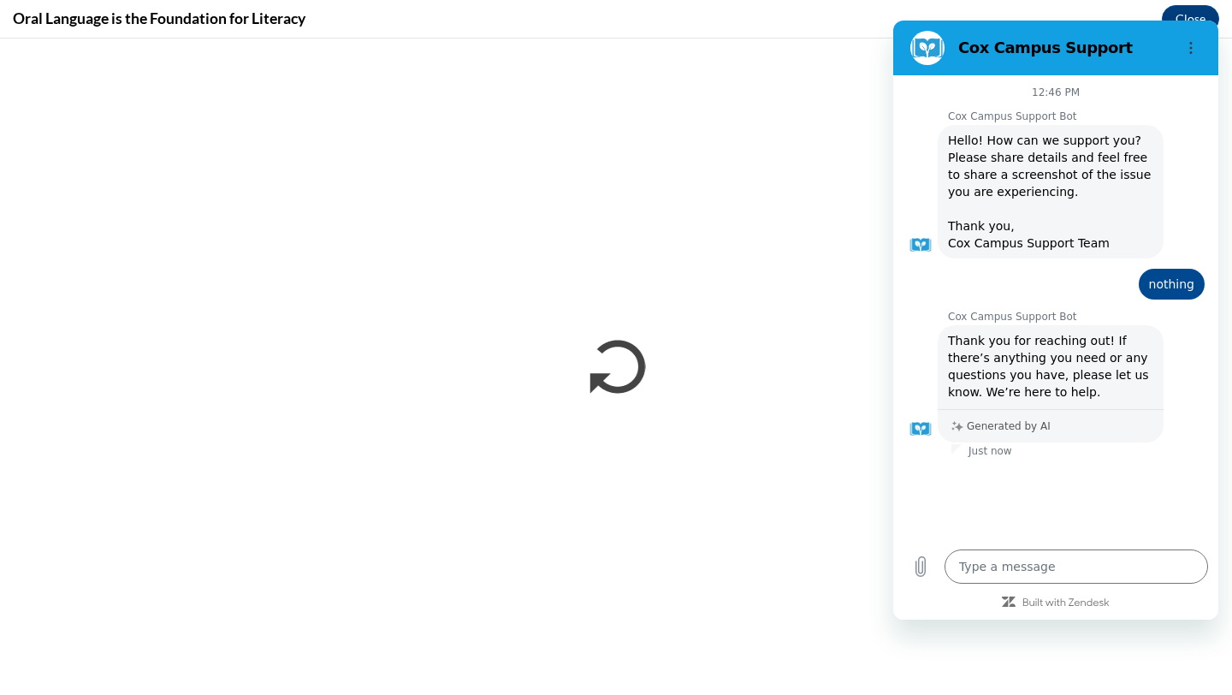
click at [918, 51] on figure at bounding box center [928, 48] width 34 height 34
click at [928, 53] on figure at bounding box center [928, 48] width 34 height 34
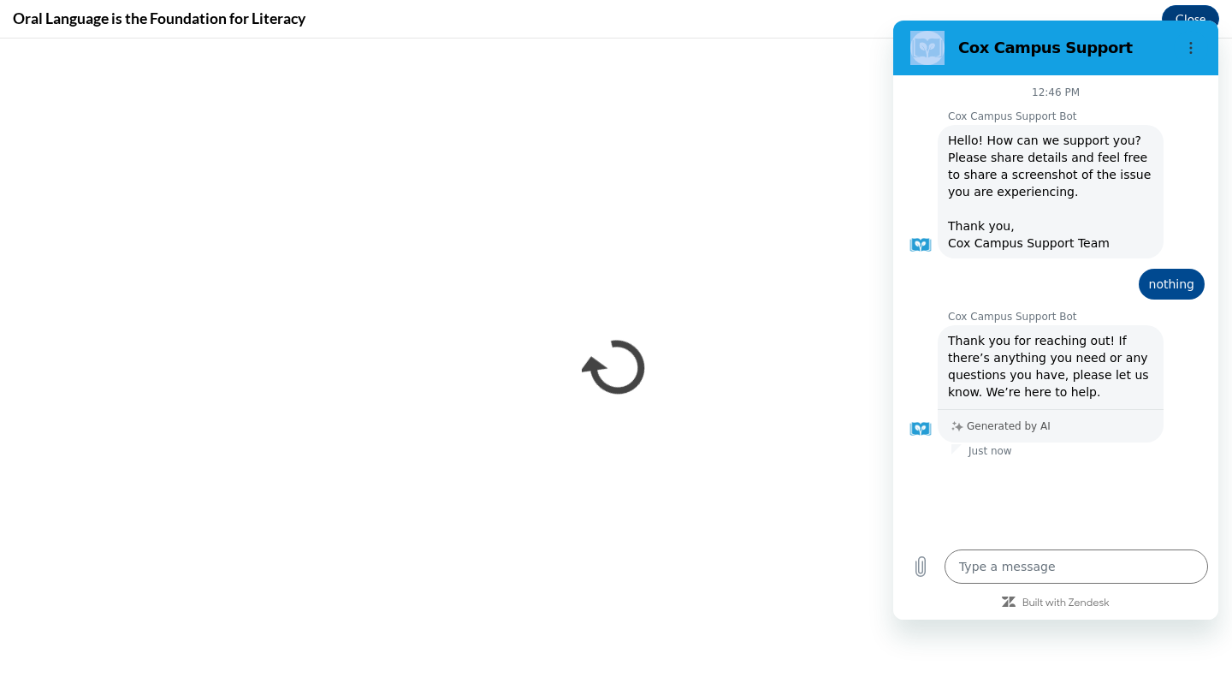
click at [928, 53] on figure at bounding box center [928, 48] width 34 height 34
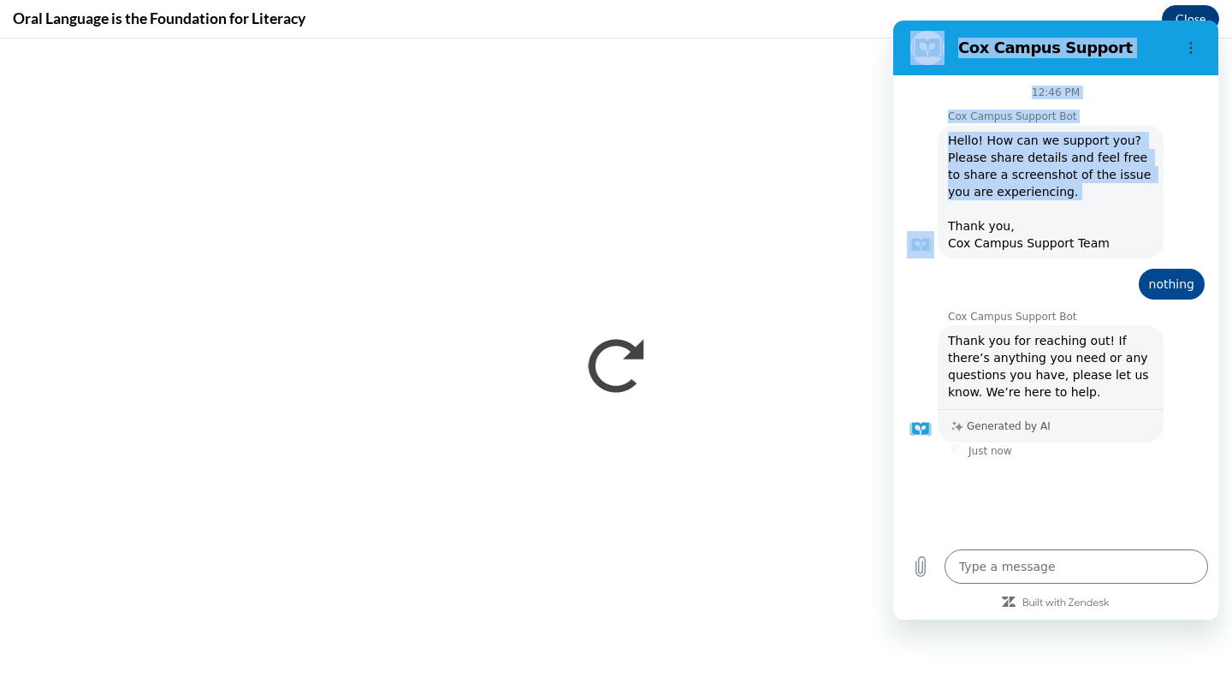
drag, startPoint x: 954, startPoint y: 72, endPoint x: 1020, endPoint y: 214, distance: 156.6
click at [1020, 214] on div "Cox Campus Support 12:46 PM Cox Campus Support Bot Cox Campus Support Bot says:…" at bounding box center [1055, 320] width 325 height 599
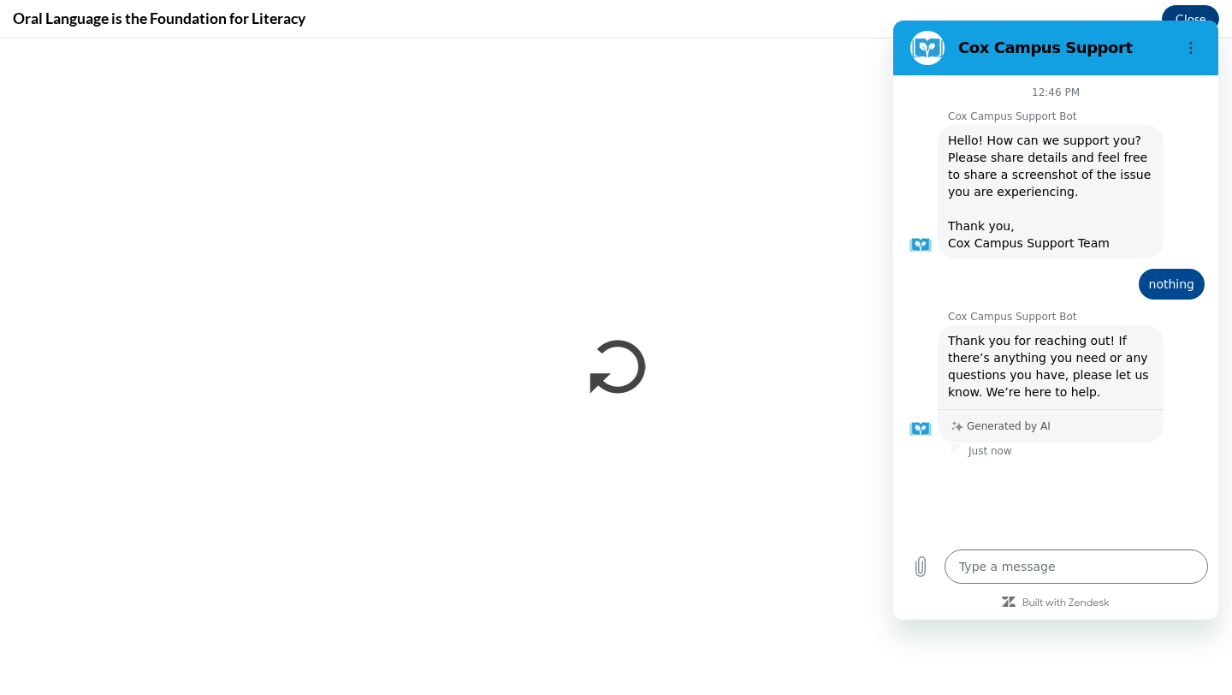
click at [924, 592] on div "Type a message x" at bounding box center [1055, 566] width 325 height 55
click at [924, 556] on icon "Upload file" at bounding box center [921, 566] width 21 height 21
click at [1012, 420] on p "Generated by AI" at bounding box center [1009, 426] width 84 height 12
drag, startPoint x: 1003, startPoint y: 408, endPoint x: 1089, endPoint y: 426, distance: 87.4
click at [1089, 426] on div "Cox Campus Support Bot says: Thank you for reaching out! If there’s anything yo…" at bounding box center [1051, 383] width 226 height 117
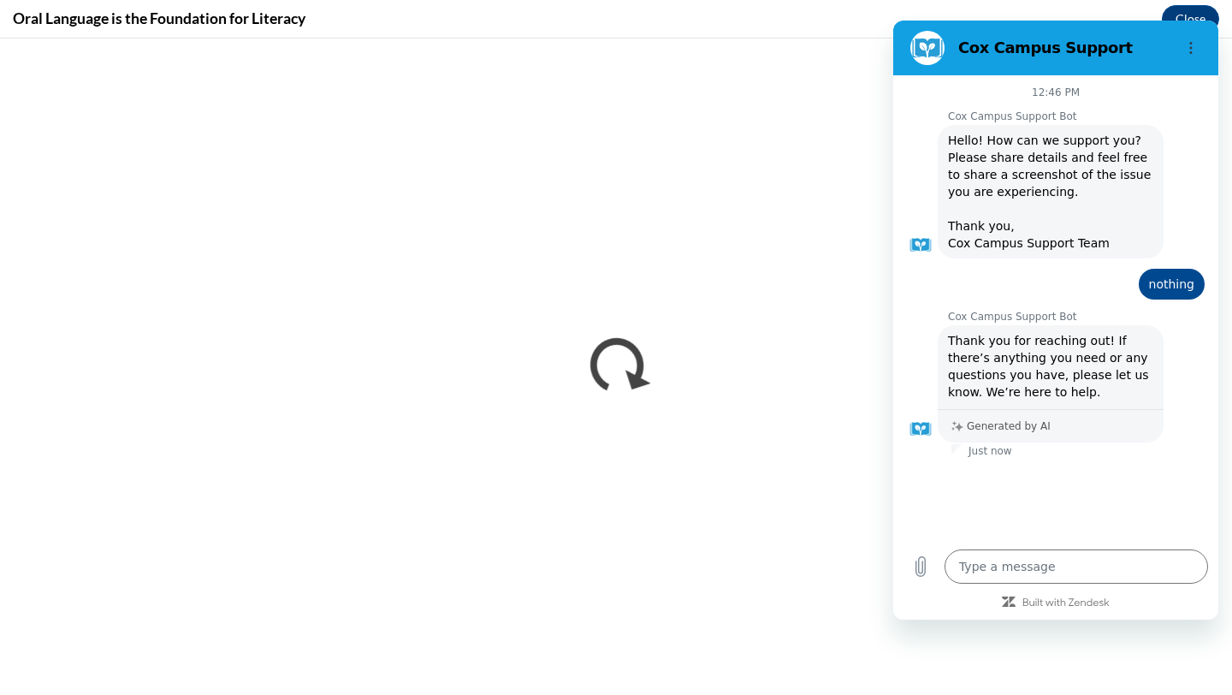
click at [1025, 401] on div "Cox Campus Support Bot says: Thank you for reaching out! If there’s anything yo…" at bounding box center [1051, 366] width 226 height 82
click at [1189, 284] on span "nothing" at bounding box center [1171, 284] width 45 height 17
click at [1063, 609] on div "12:46 PM Cox Campus Support Bot Cox Campus Support Bot says: Hello! How can we …" at bounding box center [1055, 347] width 325 height 544
click at [1063, 605] on icon "Built with Zendesk: Visit the Zendesk website in a new tab" at bounding box center [1066, 603] width 87 height 10
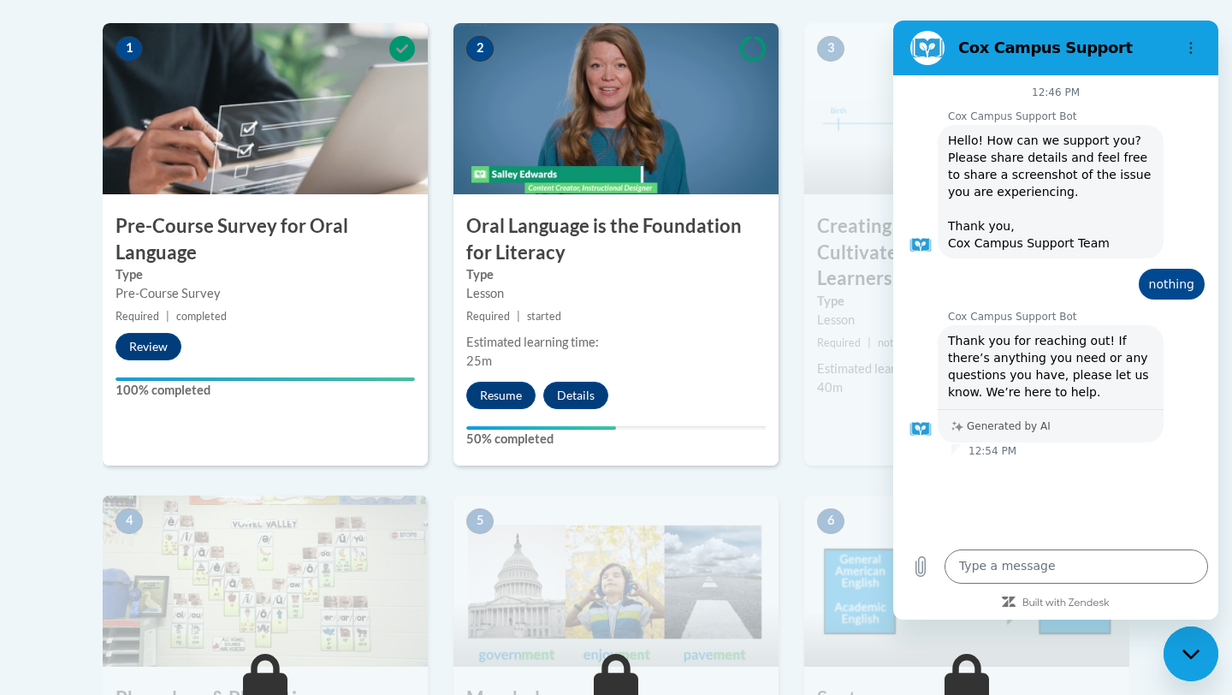
click at [1193, 650] on icon "Close messaging window" at bounding box center [1192, 654] width 18 height 11
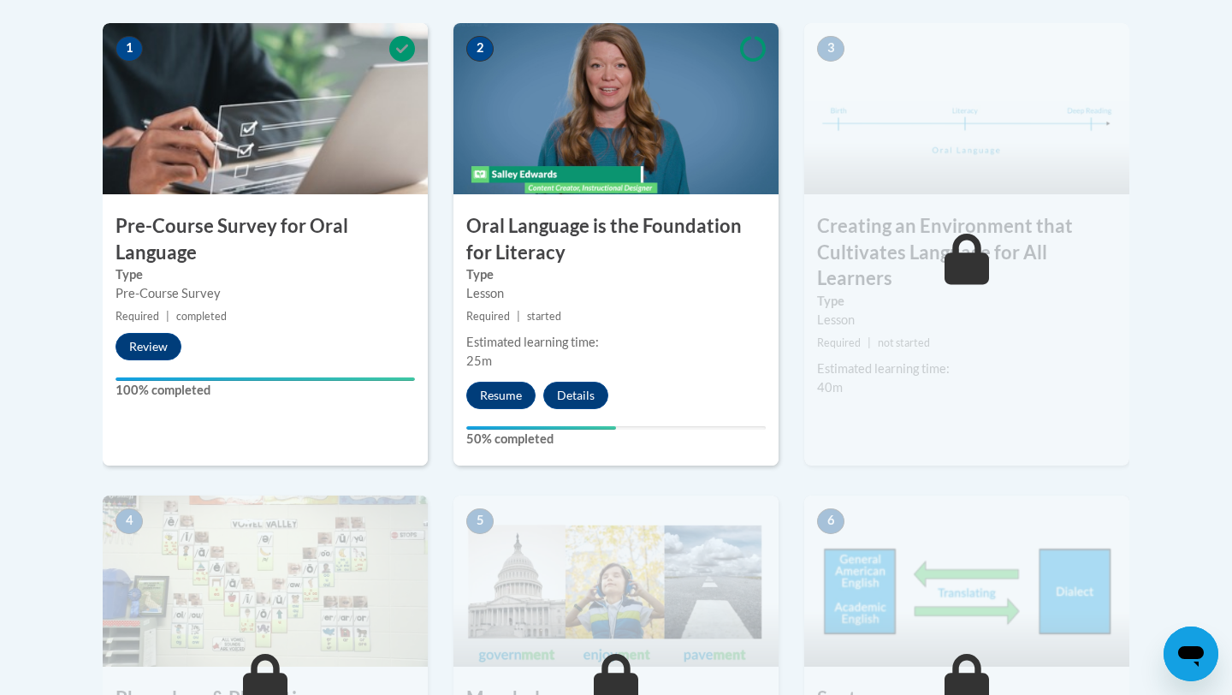
click at [566, 226] on h3 "Oral Language is the Foundation for Literacy" at bounding box center [616, 239] width 325 height 53
click at [517, 393] on button "Resume" at bounding box center [500, 395] width 69 height 27
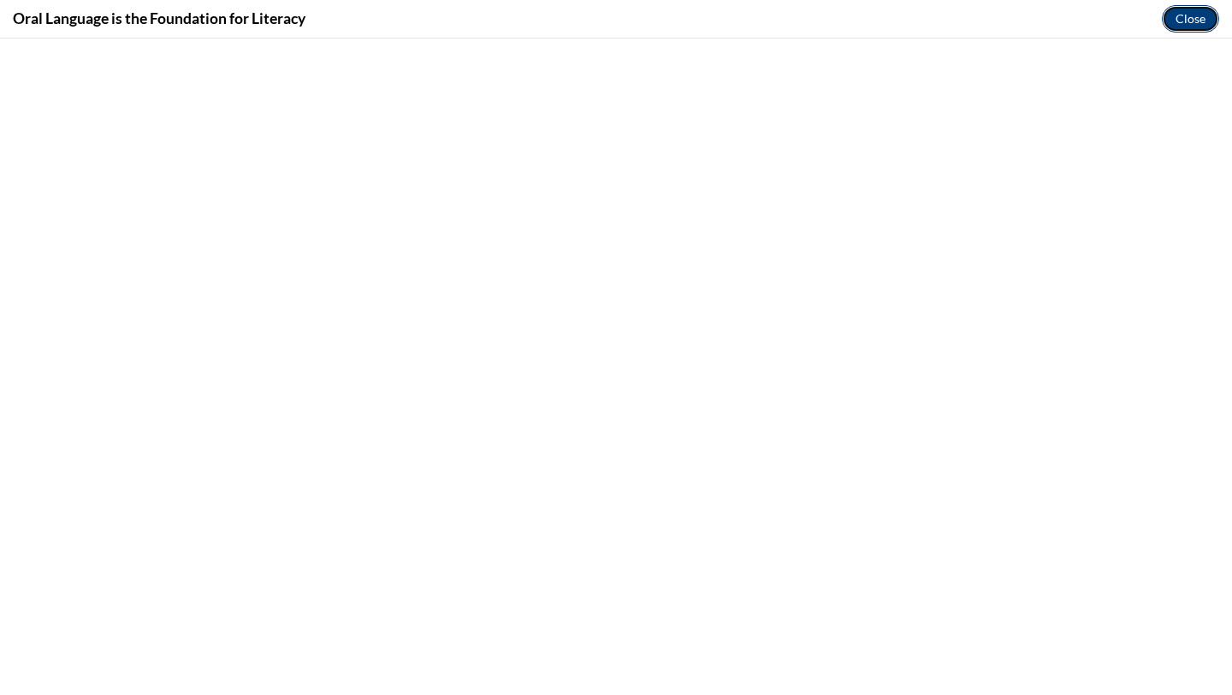
click at [1177, 14] on button "Close" at bounding box center [1190, 18] width 57 height 27
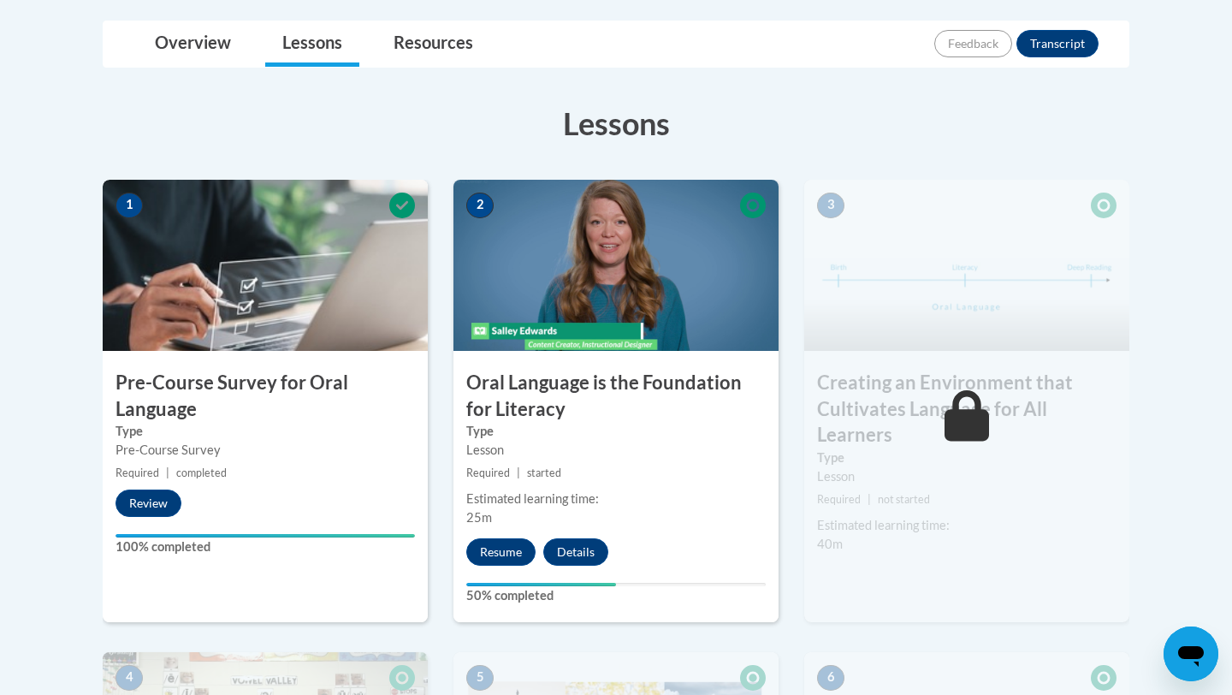
scroll to position [401, 0]
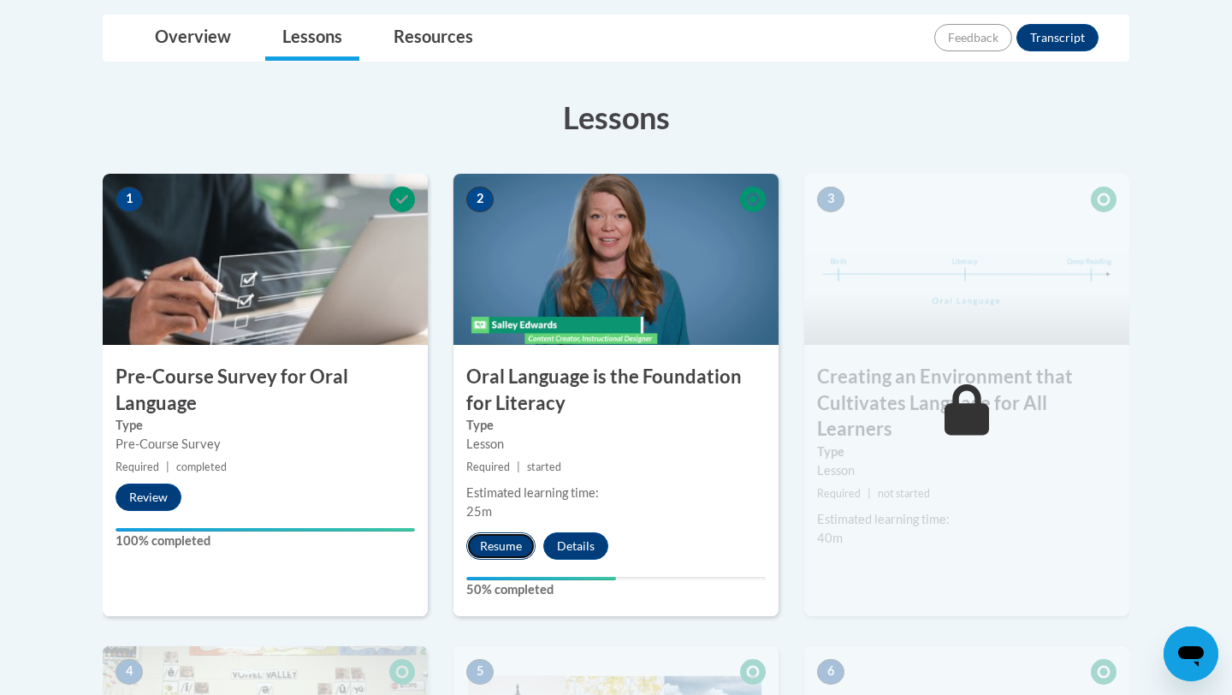
click at [506, 542] on button "Resume" at bounding box center [500, 545] width 69 height 27
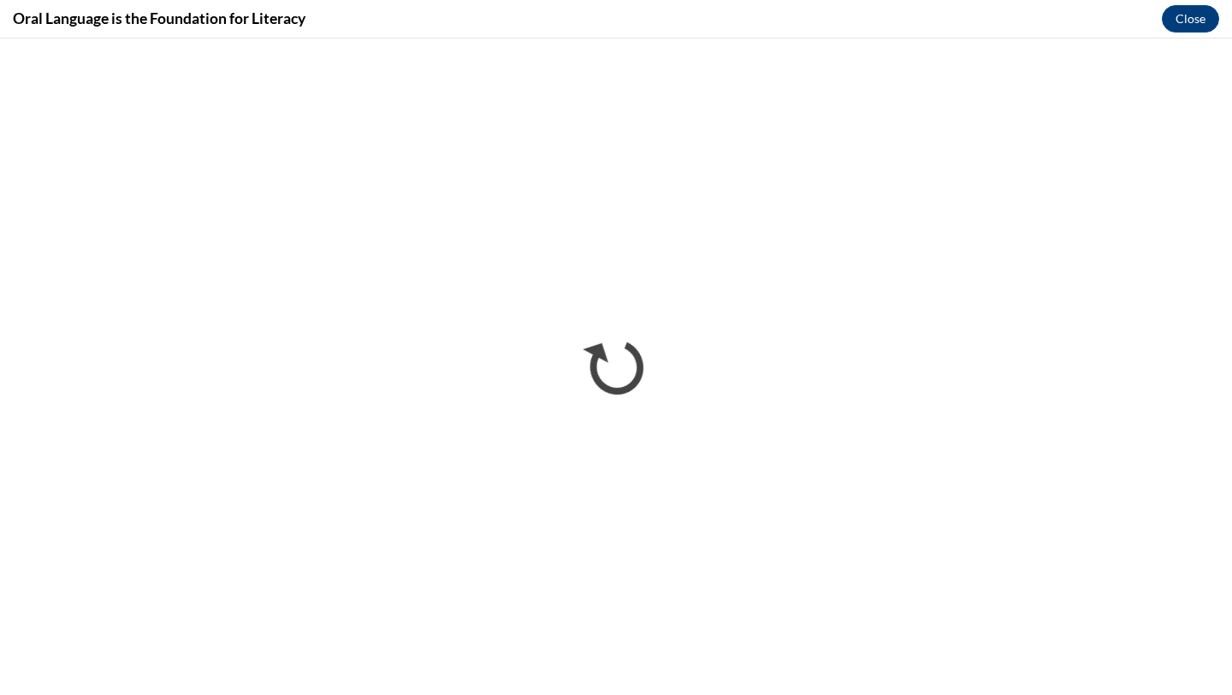
scroll to position [0, 0]
click at [166, 21] on h4 "Oral Language is the Foundation for Literacy" at bounding box center [159, 18] width 293 height 21
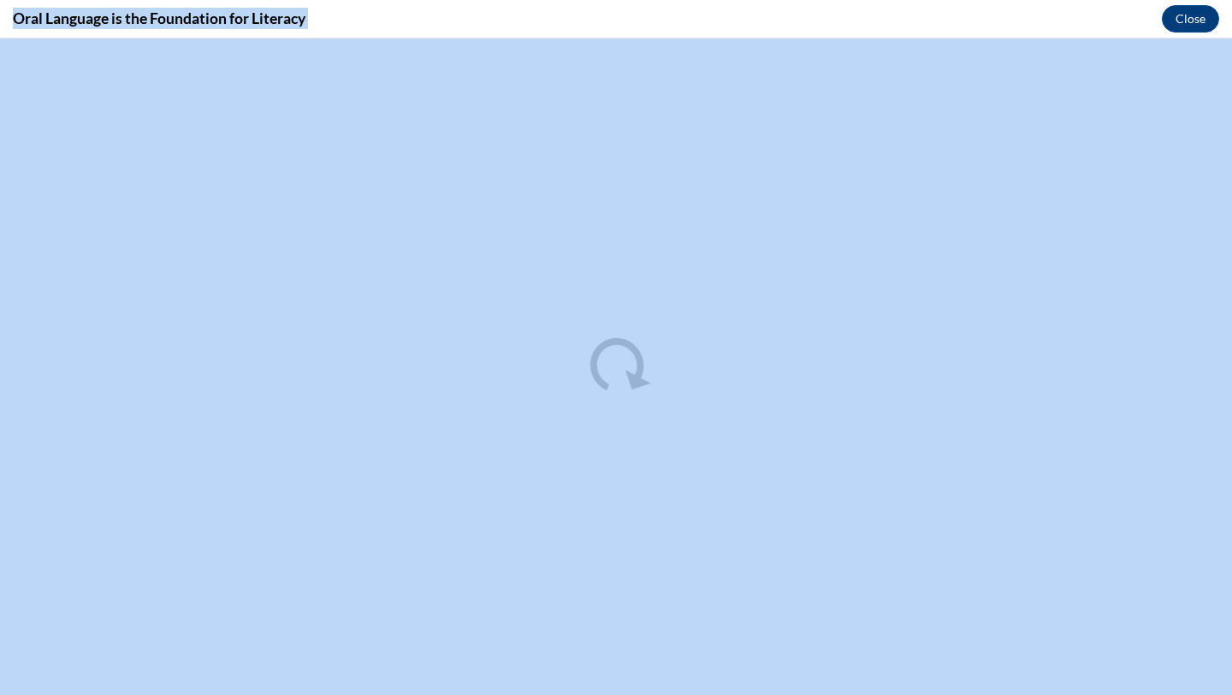
click at [166, 21] on h4 "Oral Language is the Foundation for Literacy" at bounding box center [159, 18] width 293 height 21
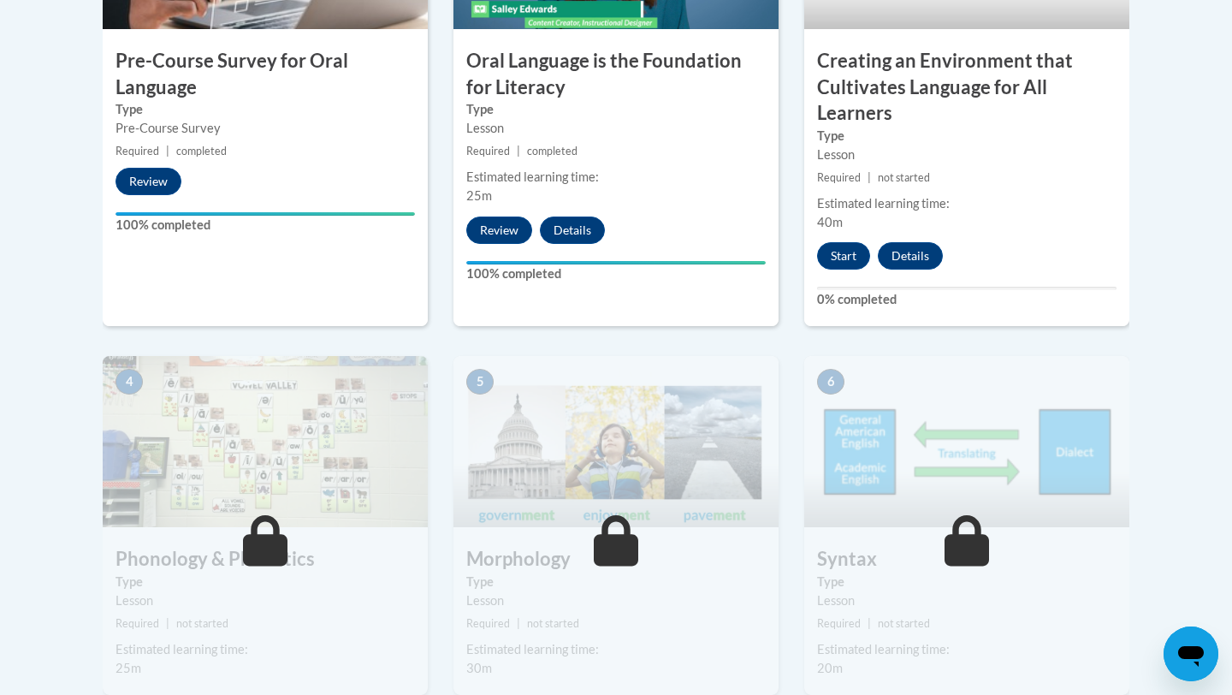
scroll to position [718, 0]
click at [852, 251] on button "Start" at bounding box center [843, 254] width 53 height 27
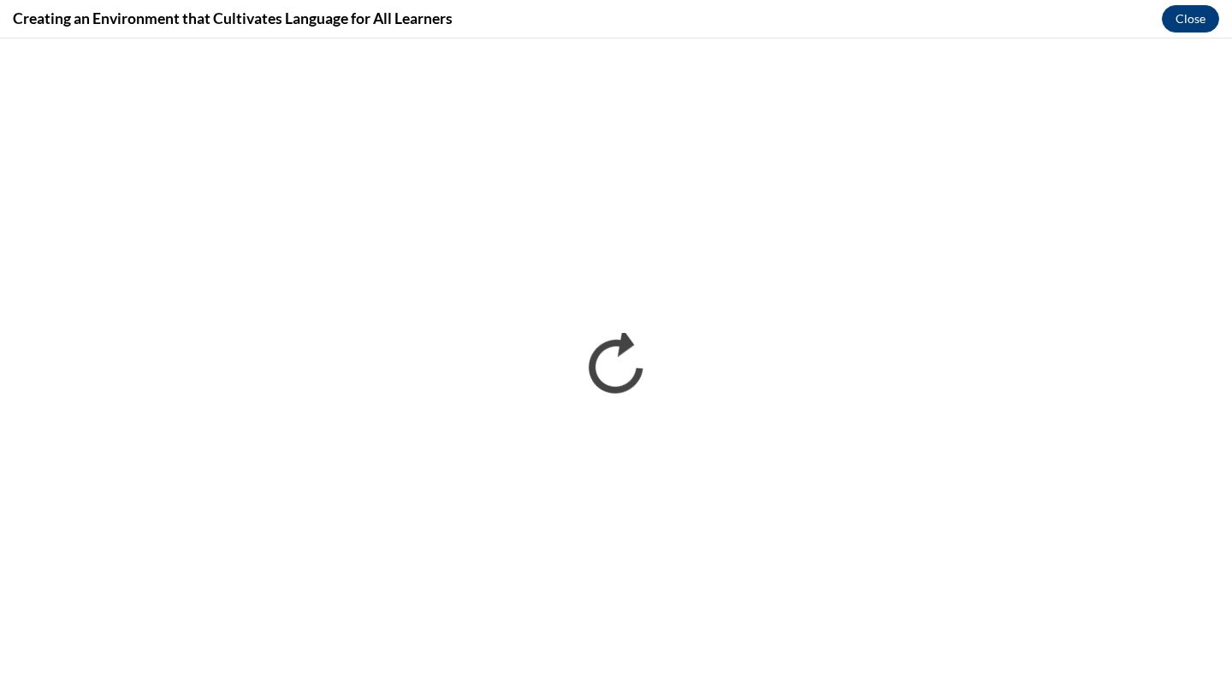
scroll to position [0, 0]
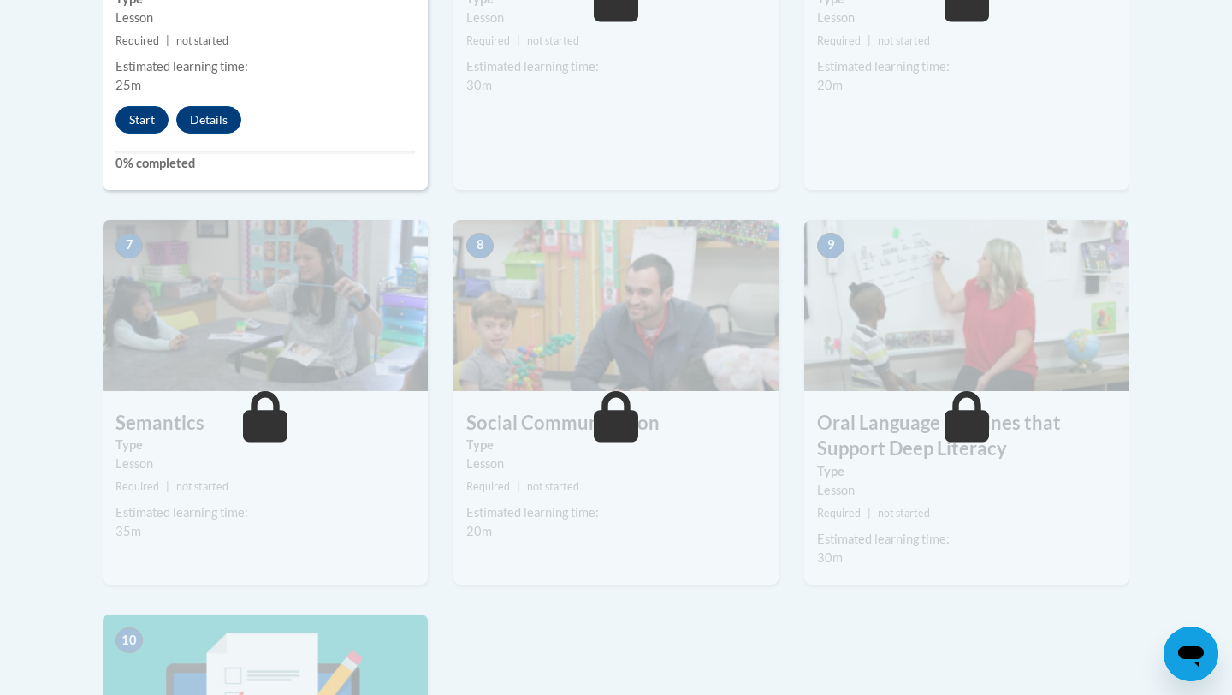
scroll to position [1041, 0]
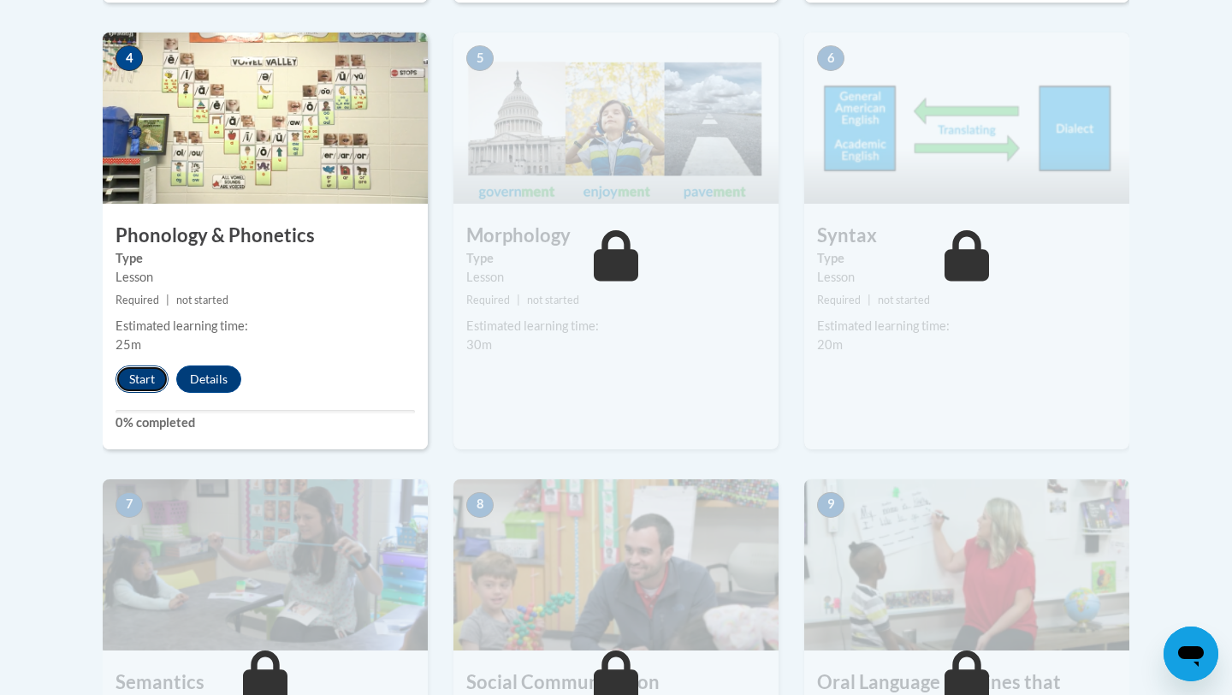
click at [141, 385] on button "Start" at bounding box center [142, 378] width 53 height 27
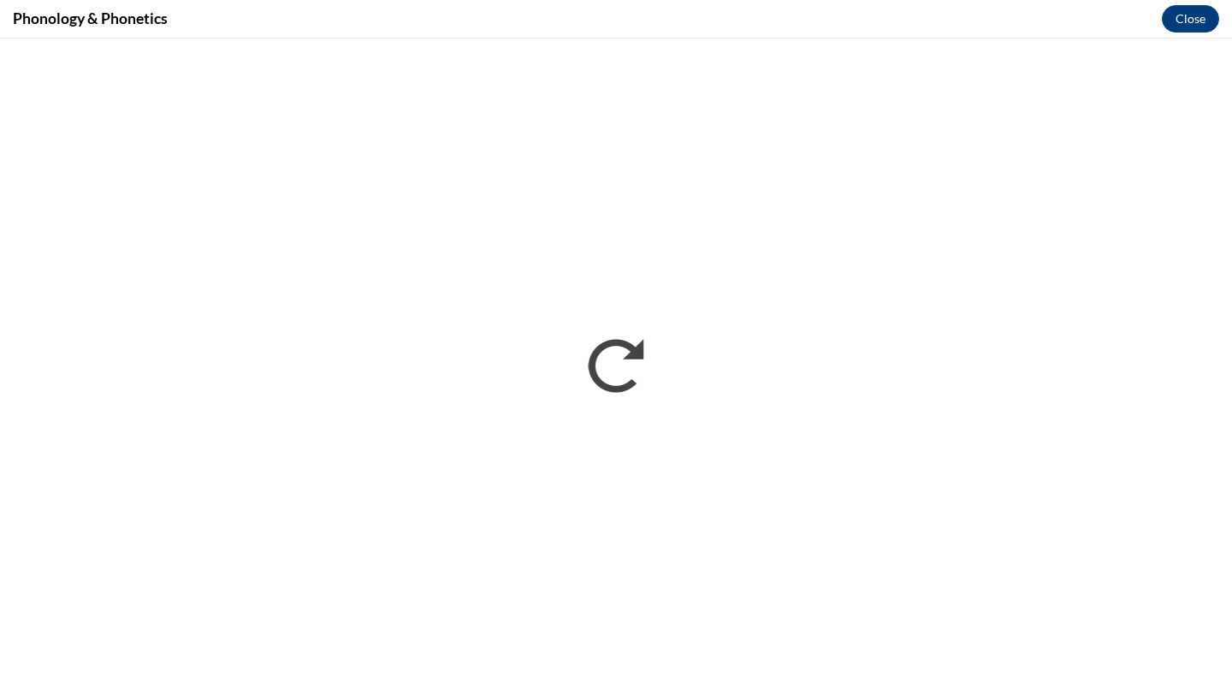
scroll to position [0, 0]
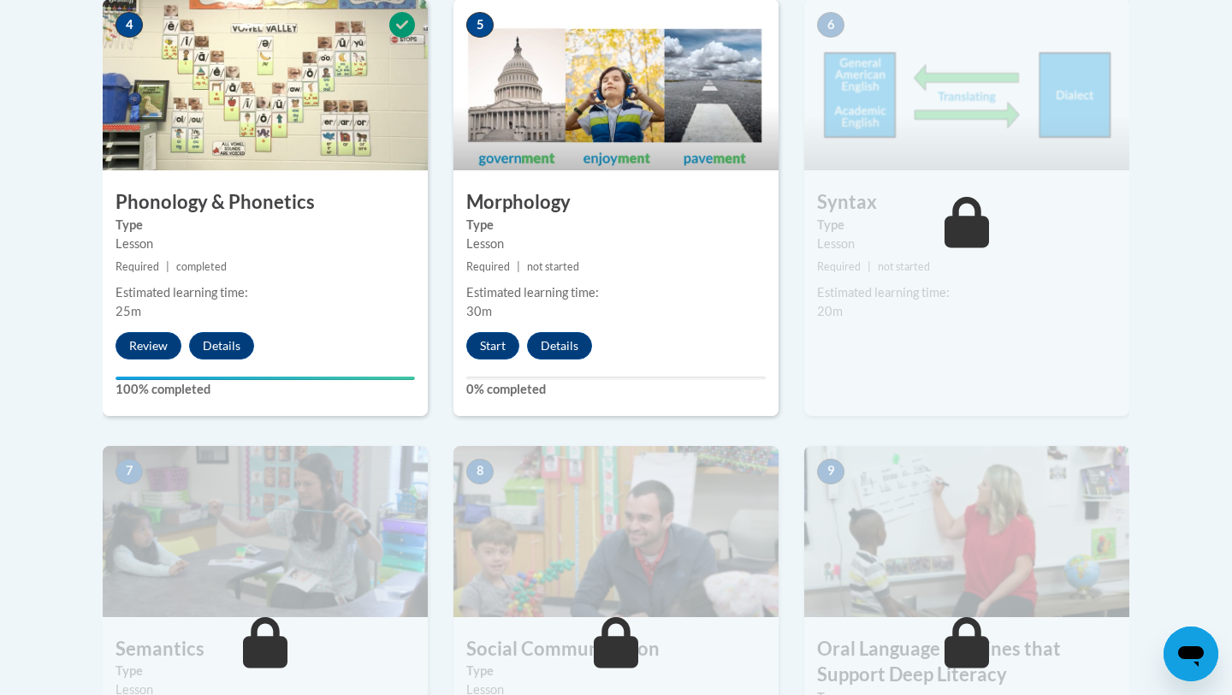
scroll to position [1075, 0]
click at [495, 339] on button "Start" at bounding box center [492, 344] width 53 height 27
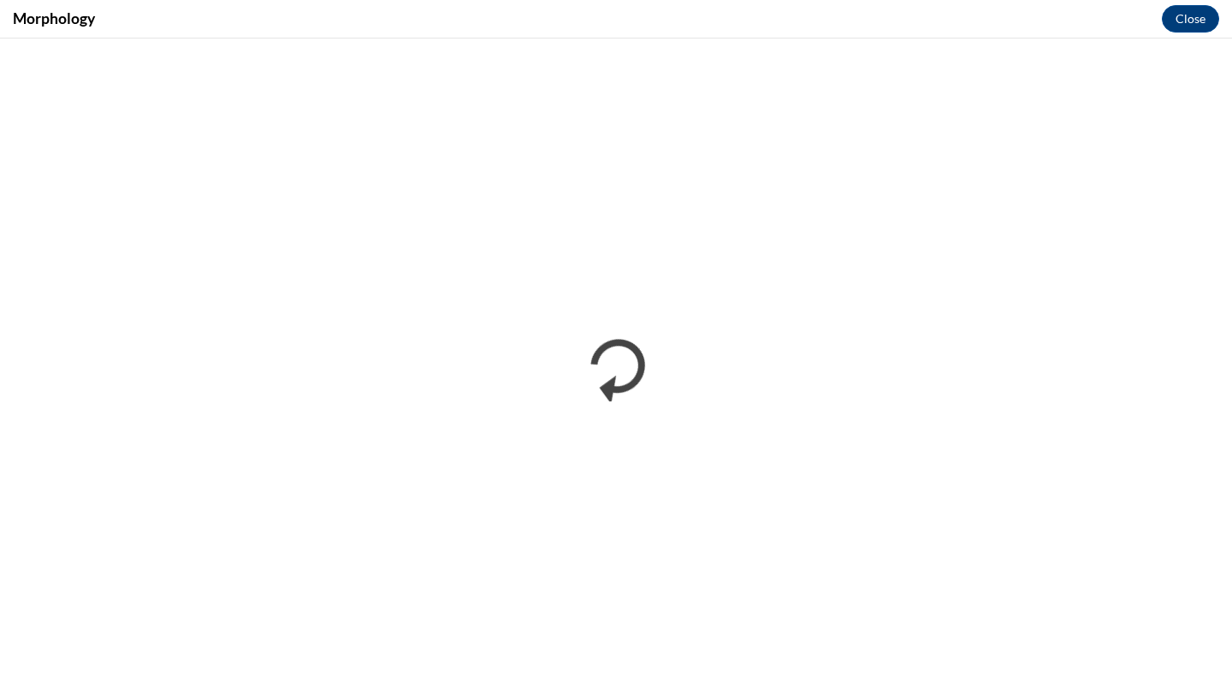
scroll to position [0, 0]
